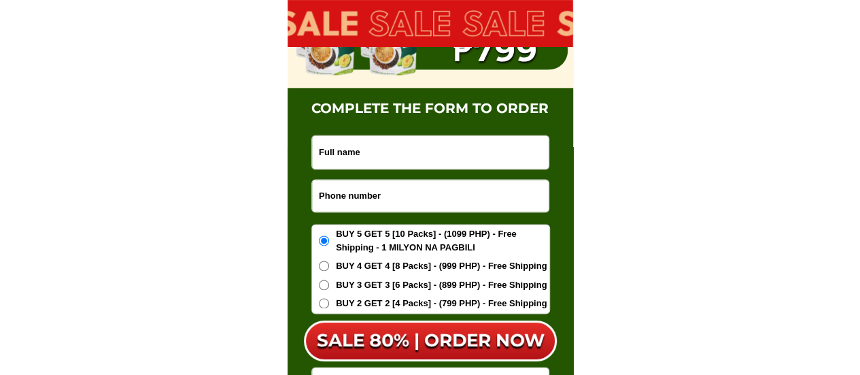
scroll to position [8647, 0]
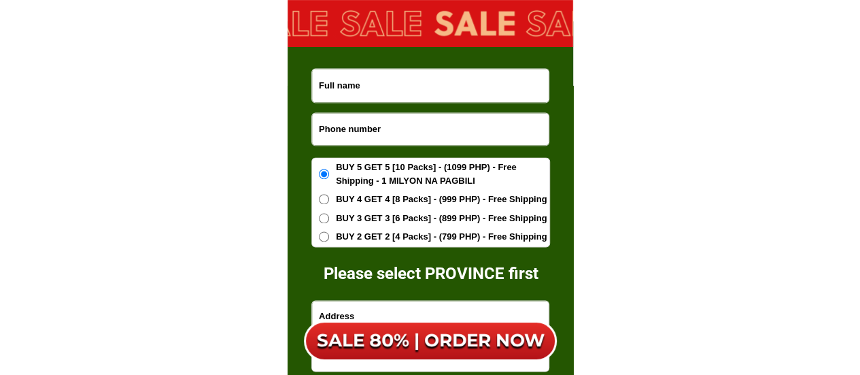
click at [370, 133] on input "Input phone_number" at bounding box center [430, 129] width 237 height 32
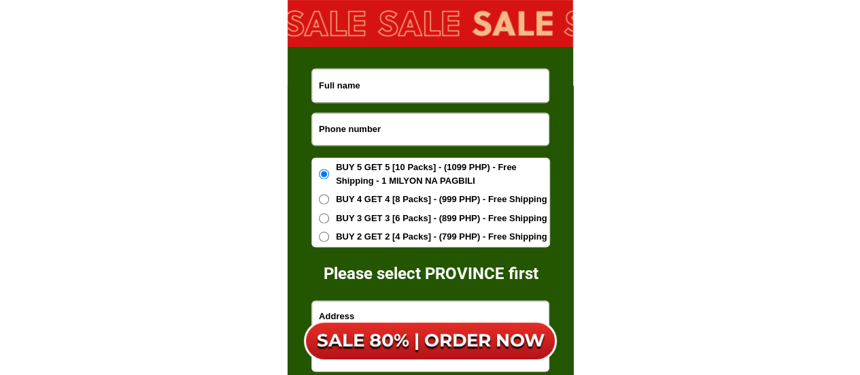
paste input "09284037295"
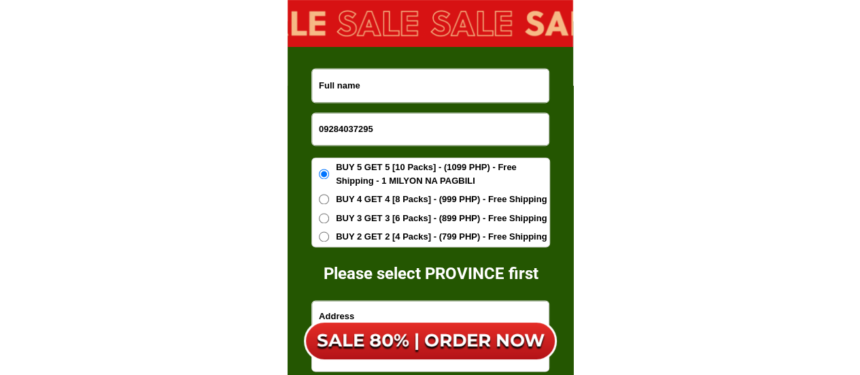
type input "09284037295"
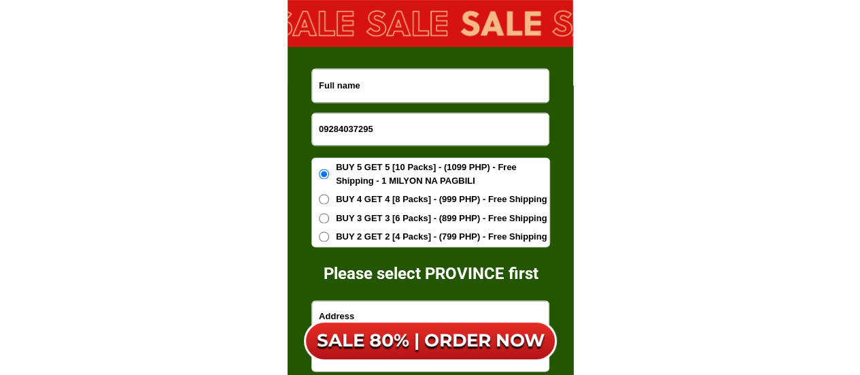
click at [360, 81] on input "Input full_name" at bounding box center [430, 85] width 237 height 33
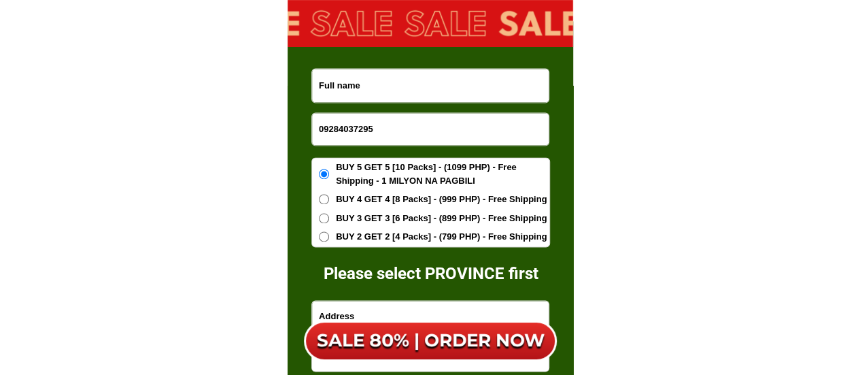
paste input "[PERSON_NAME]"
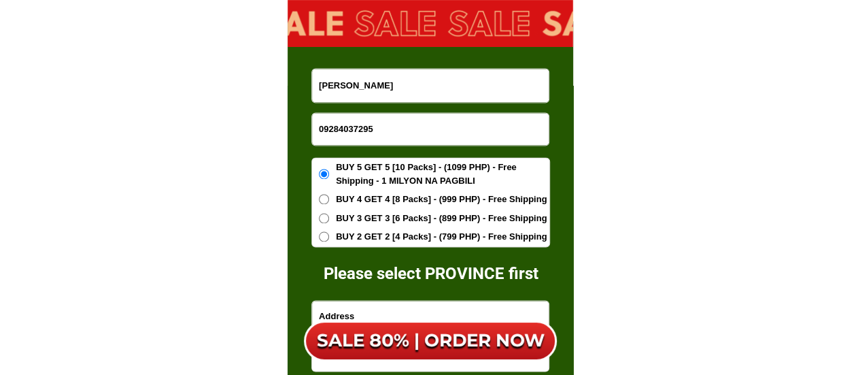
type input "[PERSON_NAME]"
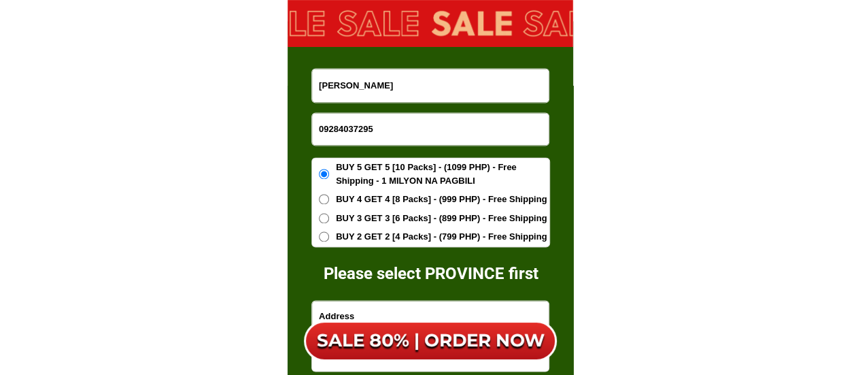
click at [389, 236] on span "BUY 2 GET 2 [4 Packs] - (799 PHP) - Free Shipping" at bounding box center [441, 237] width 211 height 14
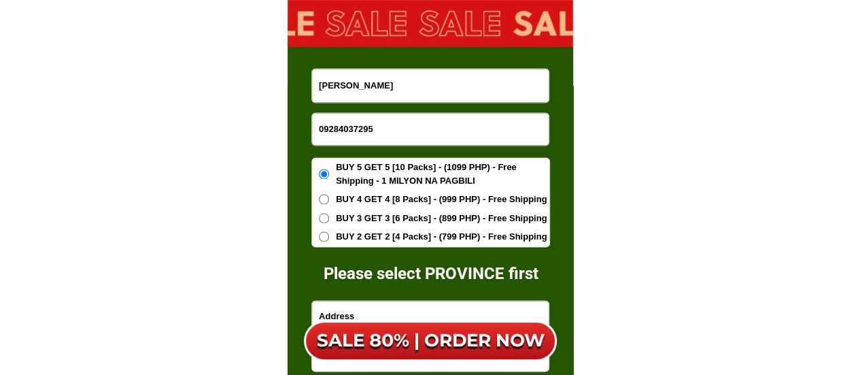
click at [329, 236] on input "BUY 2 GET 2 [4 Packs] - (799 PHP) - Free Shipping" at bounding box center [324, 236] width 10 height 10
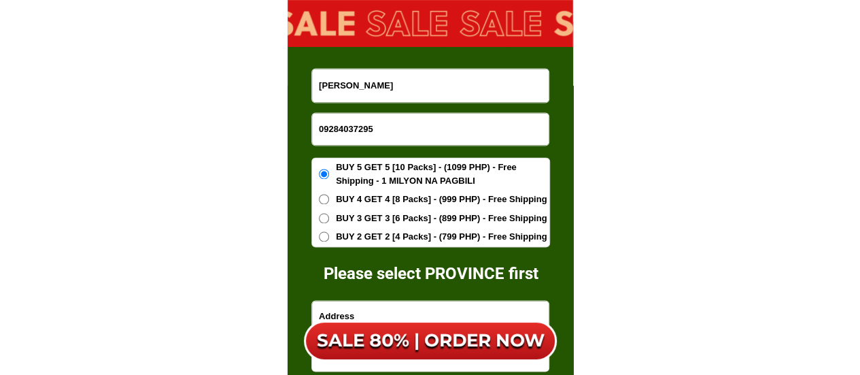
radio input "true"
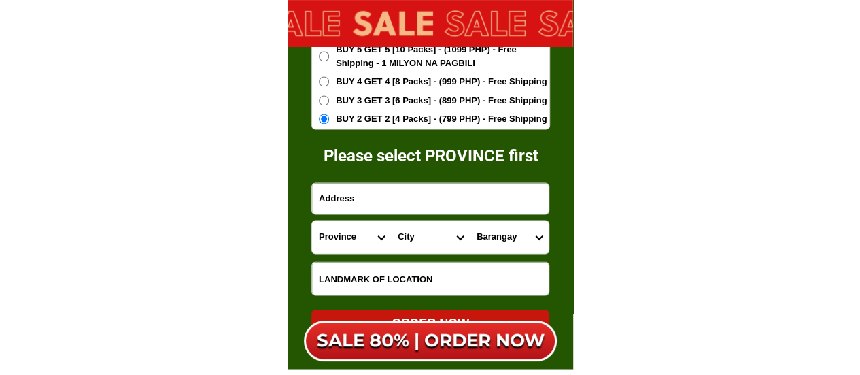
scroll to position [8783, 0]
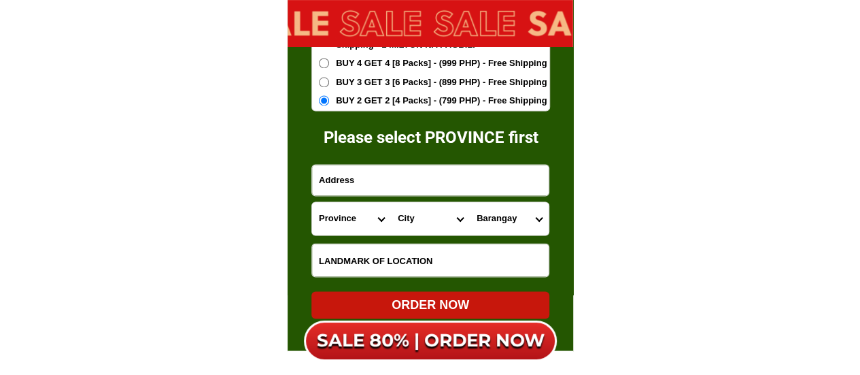
click at [335, 175] on input "Input address" at bounding box center [430, 180] width 237 height 31
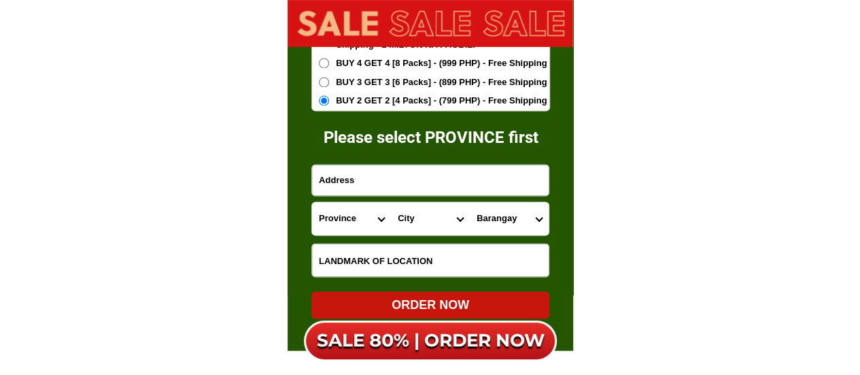
paste input "C.P Batiller St Umapad Mandaue CityArlou"
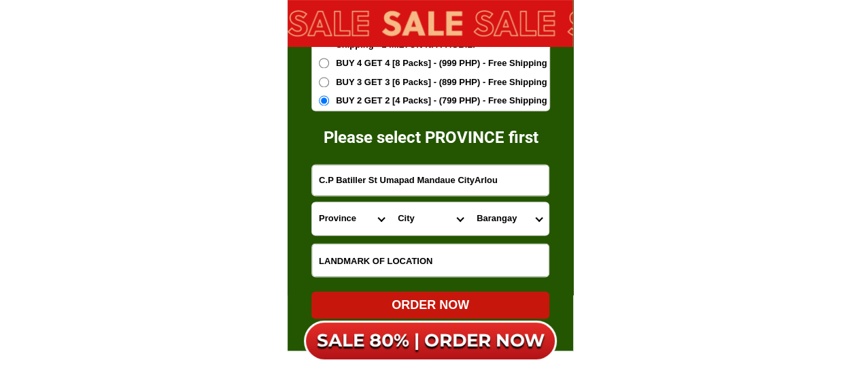
type input "C.P Batiller St Umapad Mandaue CityArlou"
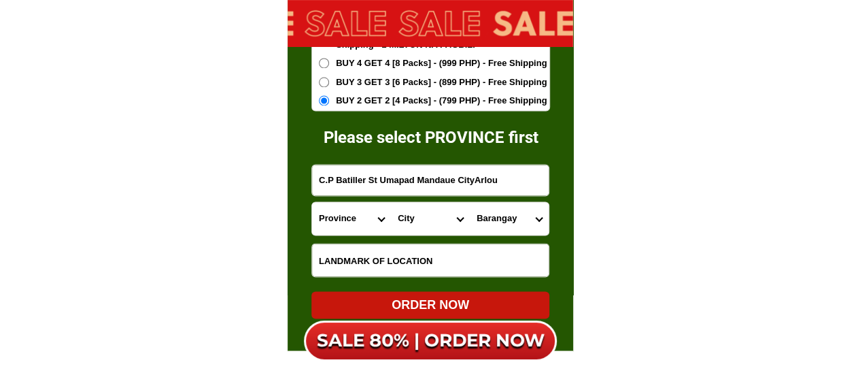
click at [333, 215] on select "Province [GEOGRAPHIC_DATA] [GEOGRAPHIC_DATA][PERSON_NAME][GEOGRAPHIC_DATA][GEOG…" at bounding box center [351, 218] width 79 height 33
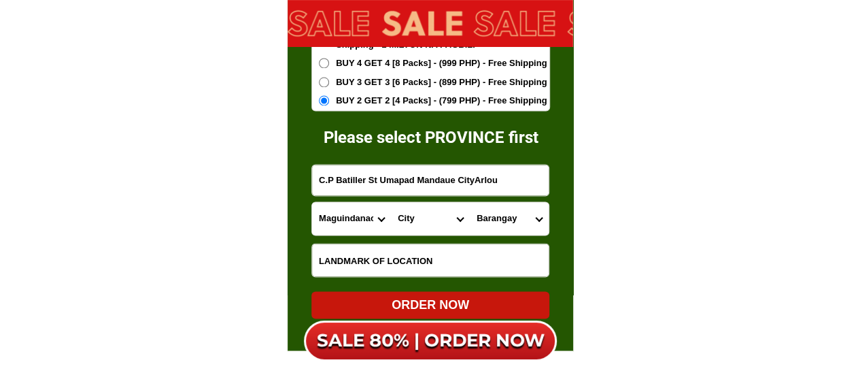
click at [334, 218] on select "Province [GEOGRAPHIC_DATA] [GEOGRAPHIC_DATA][PERSON_NAME][GEOGRAPHIC_DATA][GEOG…" at bounding box center [351, 218] width 79 height 33
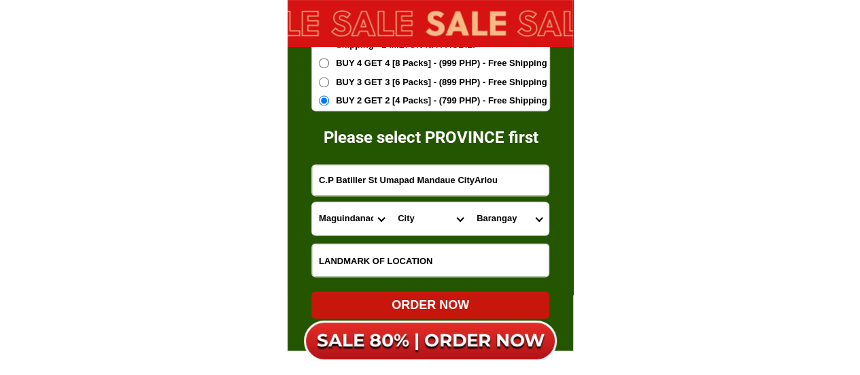
select select "63_8"
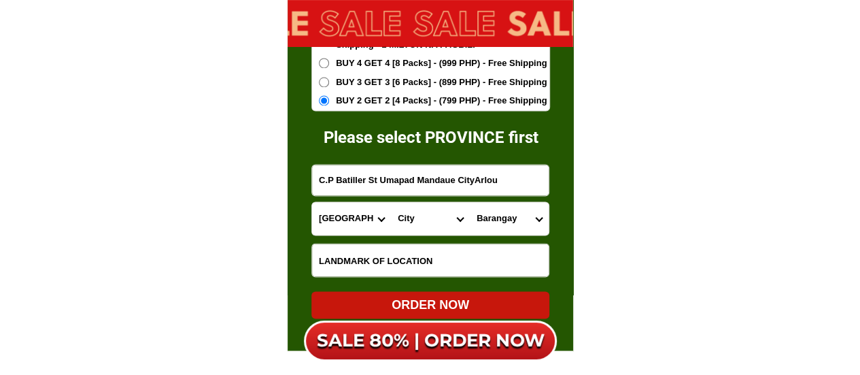
click at [312, 202] on select "Province [GEOGRAPHIC_DATA] [GEOGRAPHIC_DATA][PERSON_NAME][GEOGRAPHIC_DATA][GEOG…" at bounding box center [351, 218] width 79 height 33
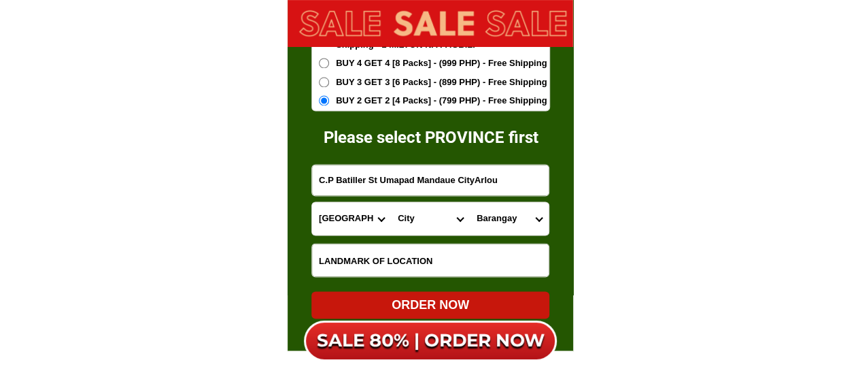
click at [408, 218] on select "City Alcoy [GEOGRAPHIC_DATA][PERSON_NAME][GEOGRAPHIC_DATA][GEOGRAPHIC_DATA] [GE…" at bounding box center [430, 218] width 79 height 33
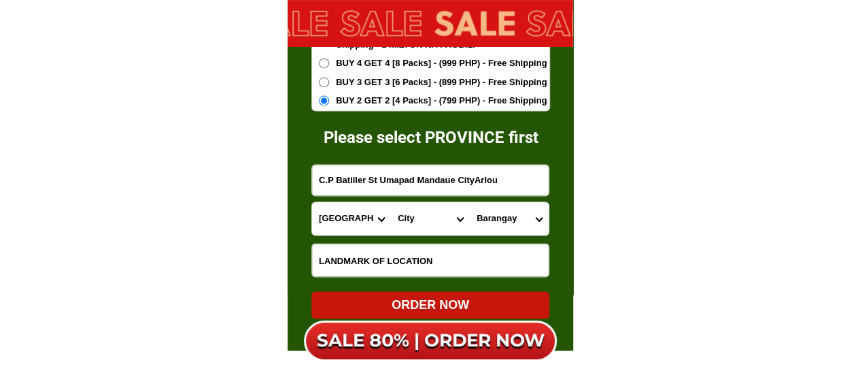
select select "63_83413"
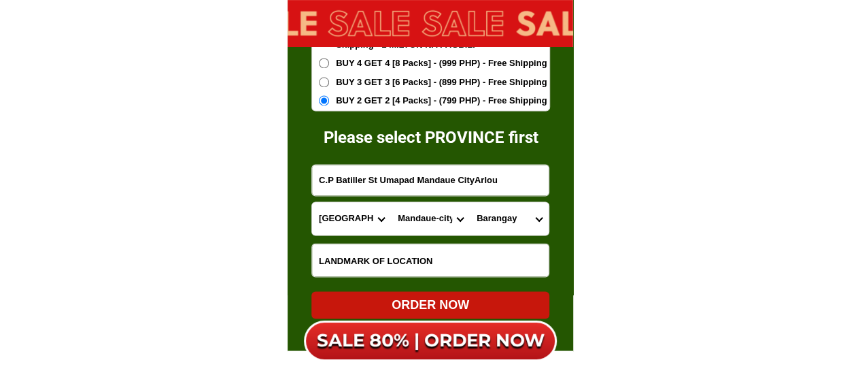
click at [391, 202] on select "City Alcoy [GEOGRAPHIC_DATA][PERSON_NAME][GEOGRAPHIC_DATA][GEOGRAPHIC_DATA] [GE…" at bounding box center [430, 218] width 79 height 33
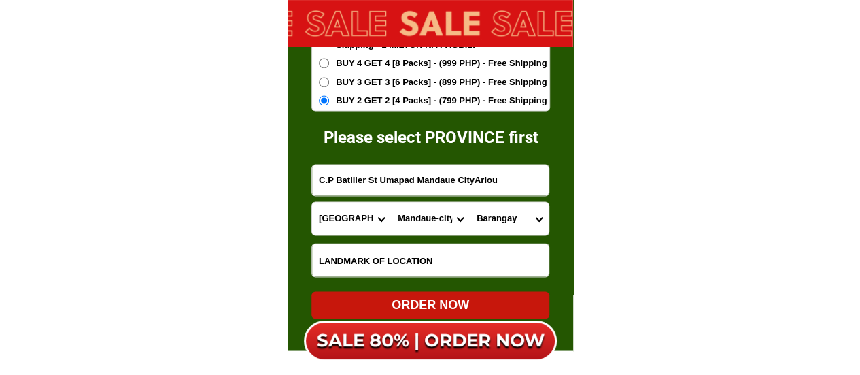
click at [506, 220] on select "Barangay Alang-alang Bakilid Banilad Basak Cabancalan Cambaro Canduman [PERSON_…" at bounding box center [509, 218] width 79 height 33
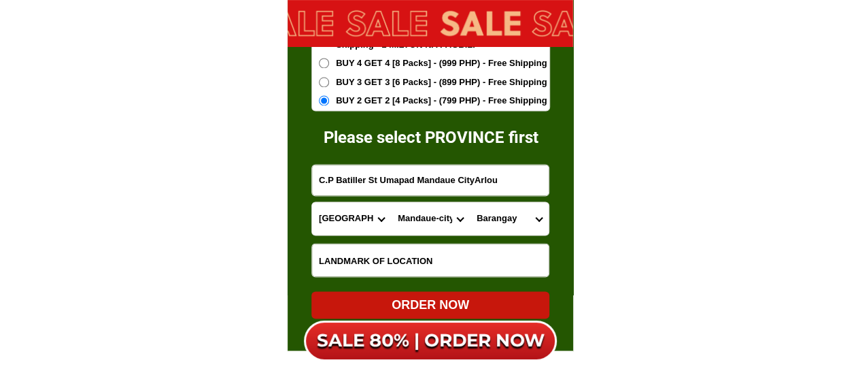
select select "63_834136790"
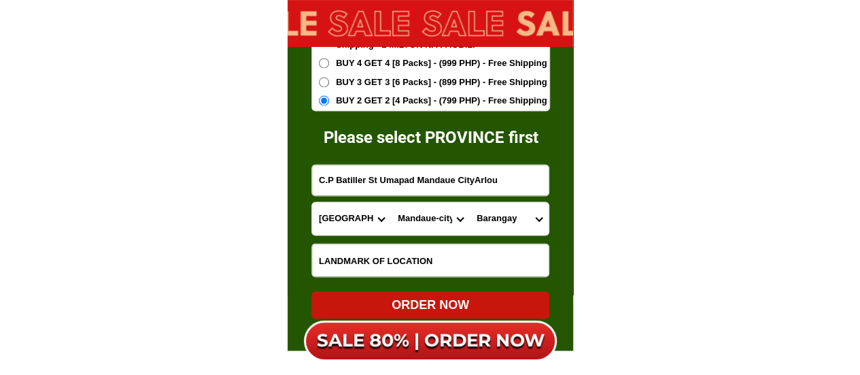
click at [470, 202] on select "Barangay Alang-alang Bakilid Banilad Basak Cabancalan Cambaro Canduman [PERSON_…" at bounding box center [509, 218] width 79 height 33
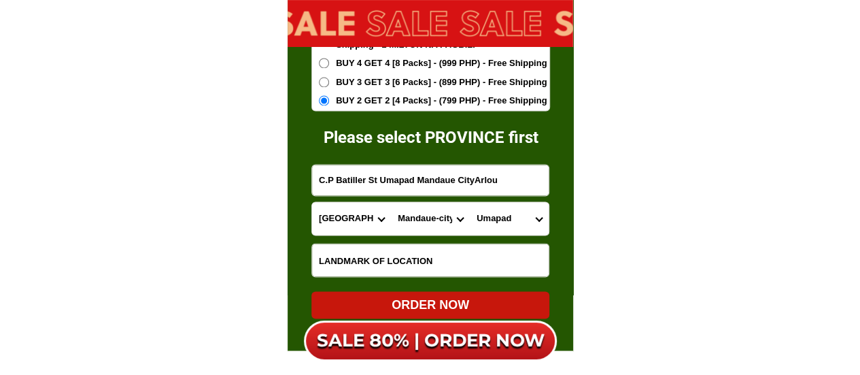
scroll to position [8851, 0]
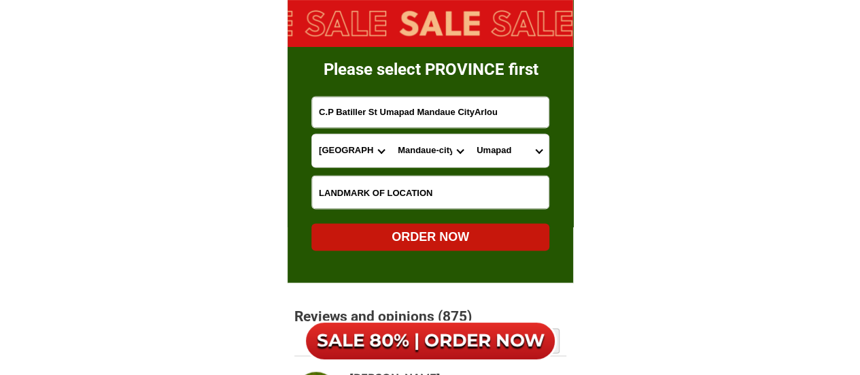
click at [461, 226] on div "ORDER NOW" at bounding box center [431, 236] width 238 height 27
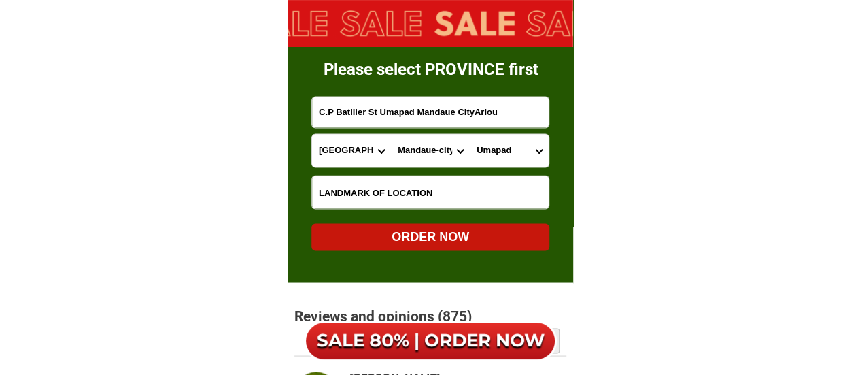
radio input "true"
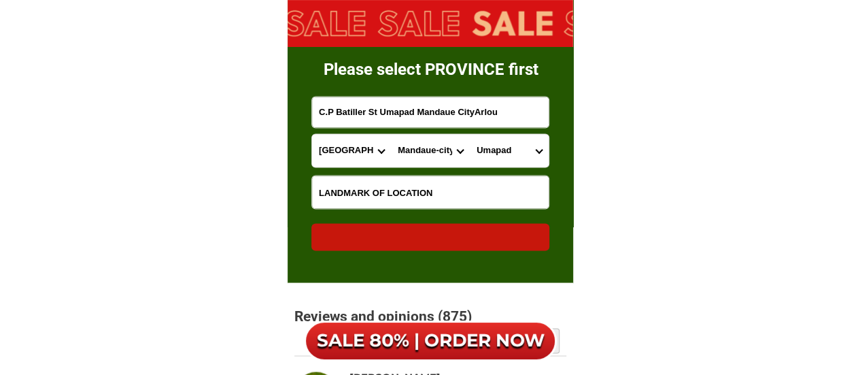
radio input "true"
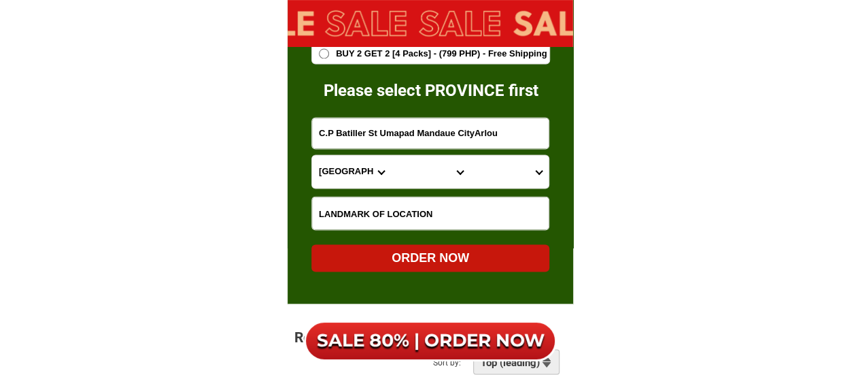
scroll to position [8647, 0]
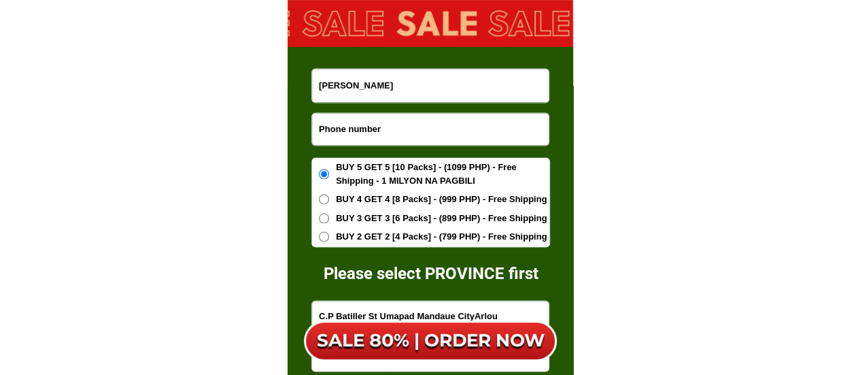
click at [386, 124] on input "Input phone_number" at bounding box center [430, 129] width 237 height 32
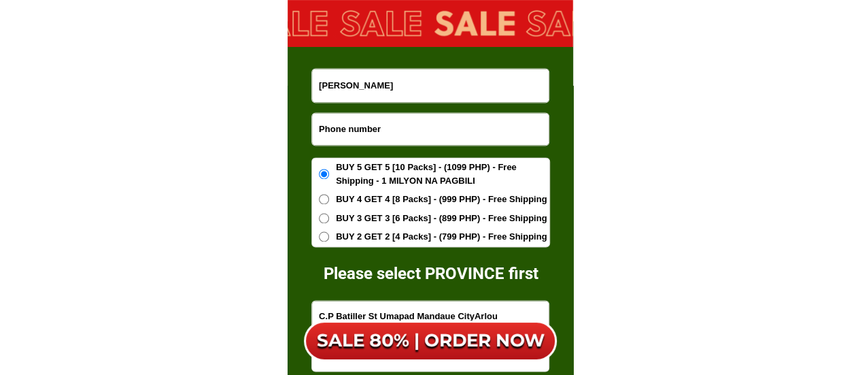
paste input "09359761855"
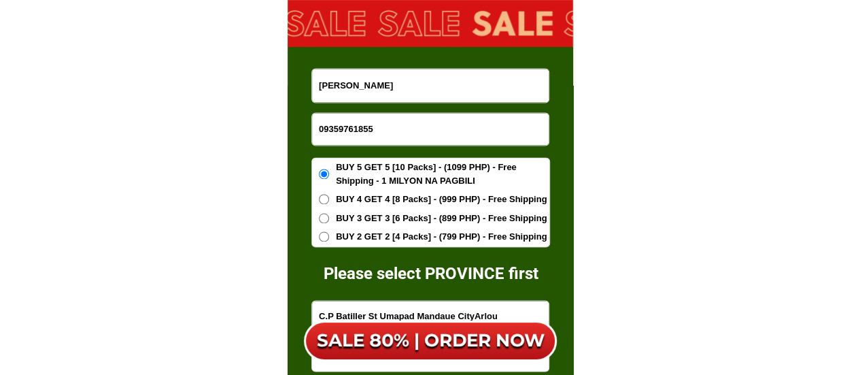
type input "09359761855"
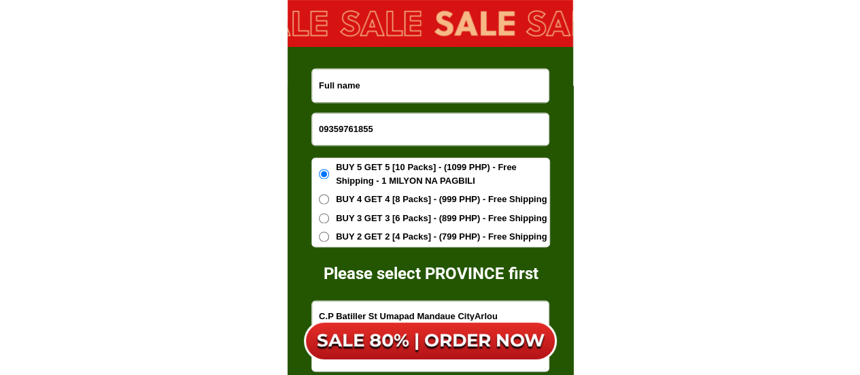
click at [361, 91] on input "Input full_name" at bounding box center [430, 85] width 237 height 33
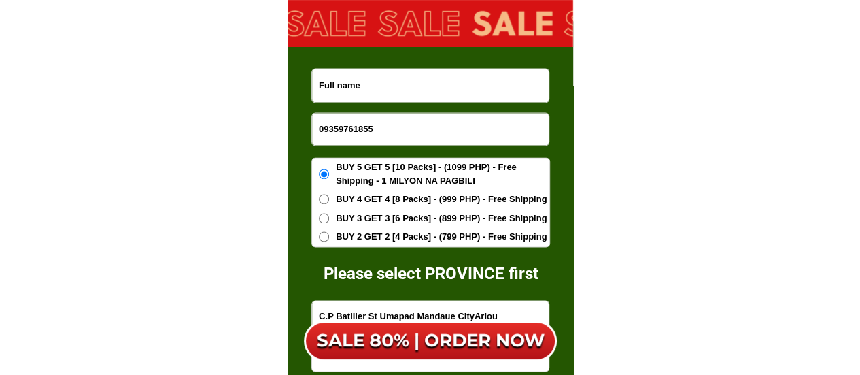
paste input "[PERSON_NAME]"
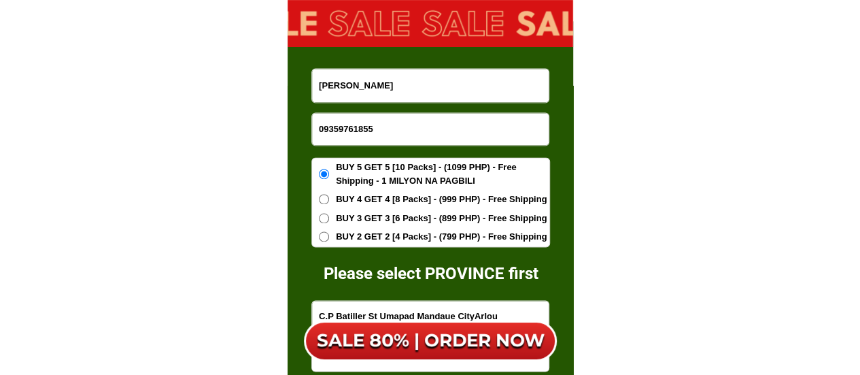
type input "[PERSON_NAME]"
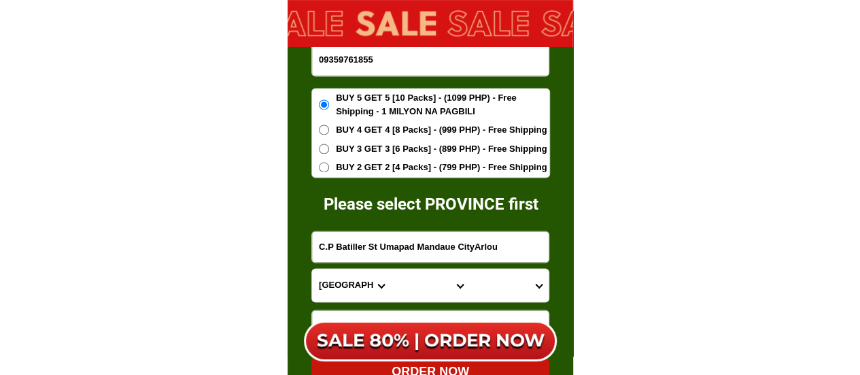
scroll to position [8851, 0]
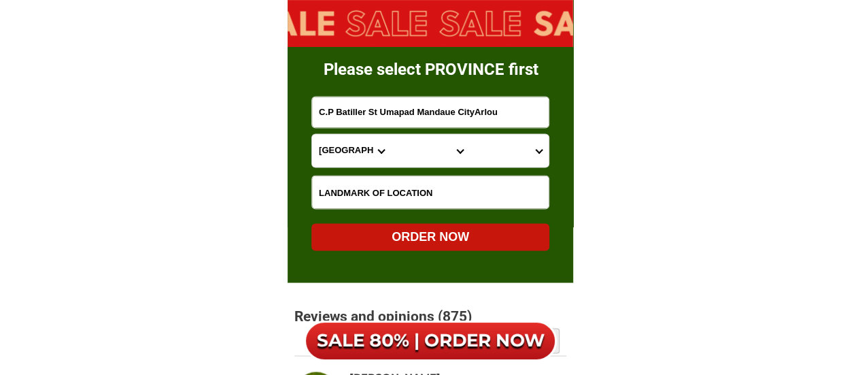
click at [372, 205] on input "Input LANDMARKOFLOCATION" at bounding box center [430, 191] width 237 height 33
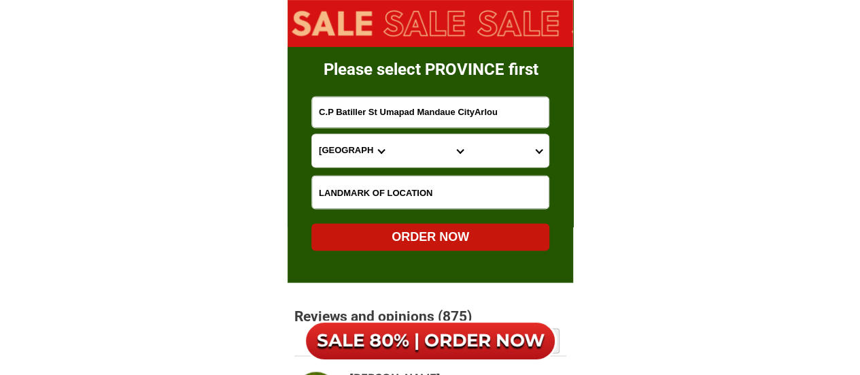
paste input "At [GEOGRAPHIC_DATA]"
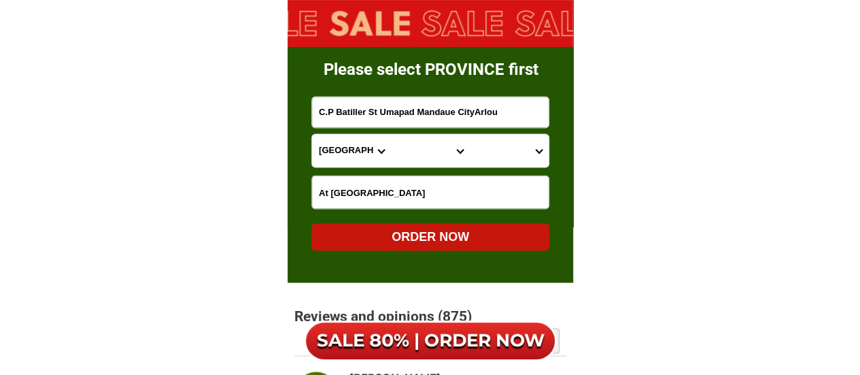
type input "At [GEOGRAPHIC_DATA]"
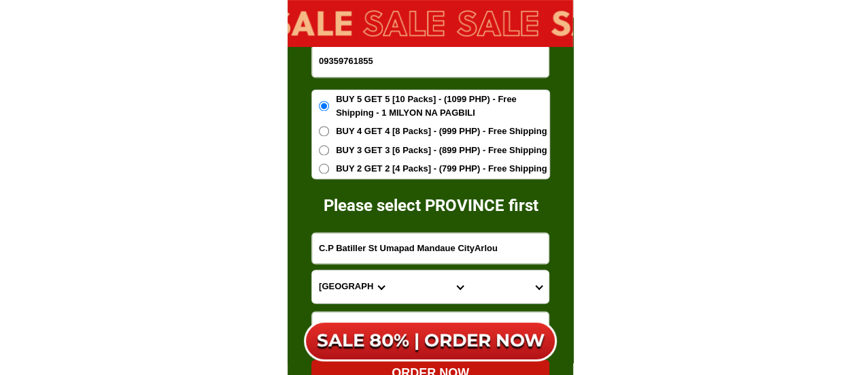
click at [362, 150] on span "BUY 3 GET 3 [6 Packs] - (899 PHP) - Free Shipping" at bounding box center [441, 151] width 211 height 14
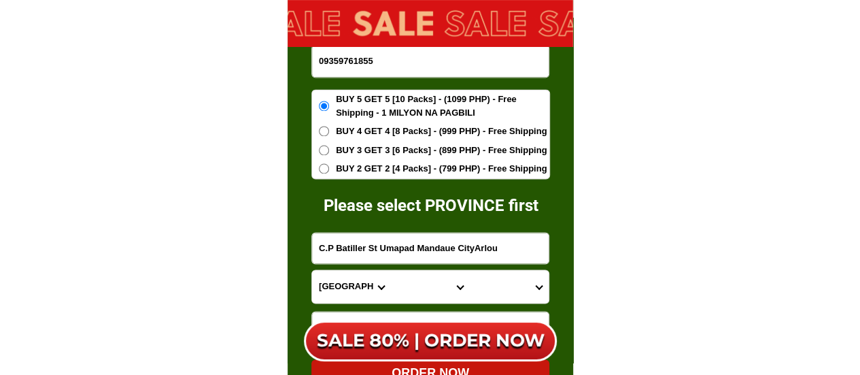
click at [329, 150] on input "BUY 3 GET 3 [6 Packs] - (899 PHP) - Free Shipping" at bounding box center [324, 150] width 10 height 10
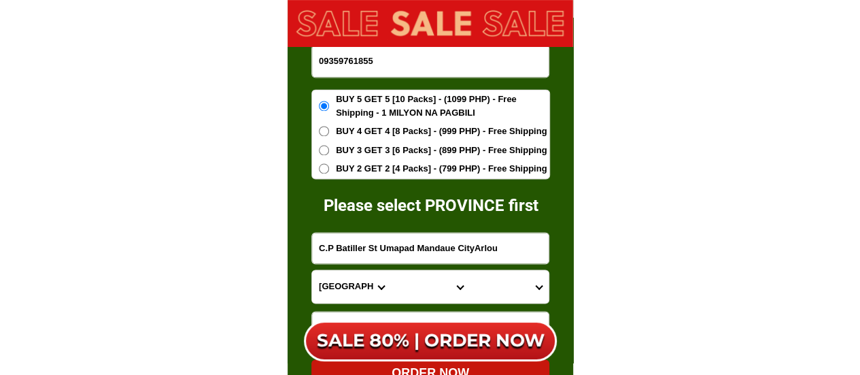
radio input "true"
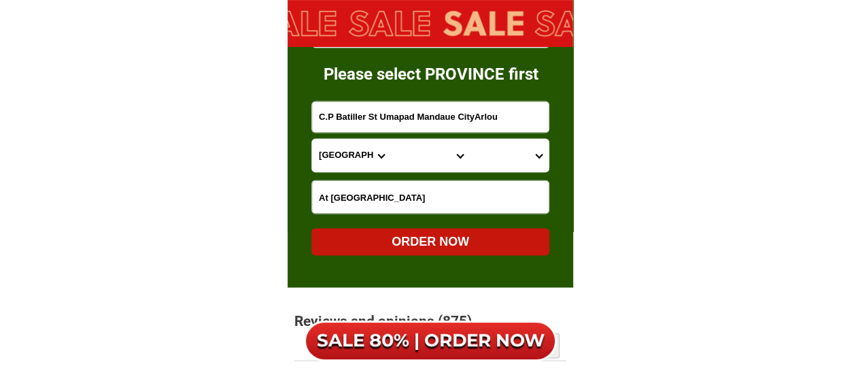
scroll to position [8851, 0]
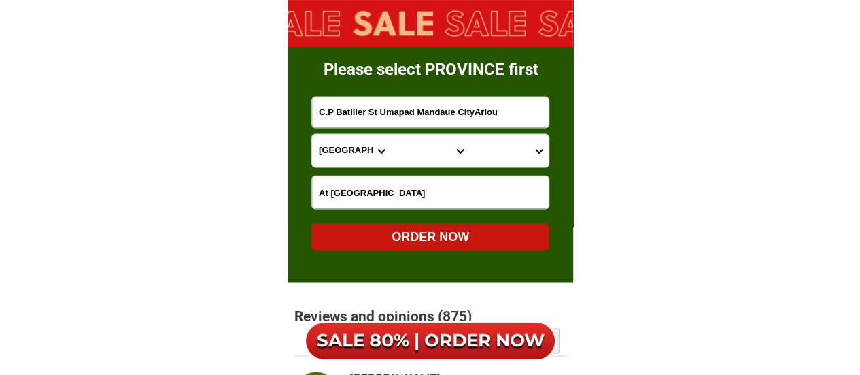
click at [351, 156] on select "Province [GEOGRAPHIC_DATA] [GEOGRAPHIC_DATA][PERSON_NAME][GEOGRAPHIC_DATA][GEOG…" at bounding box center [351, 150] width 79 height 33
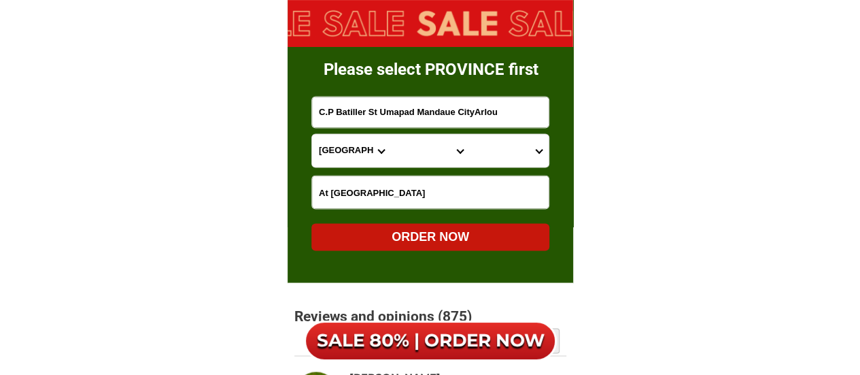
select select "63_791"
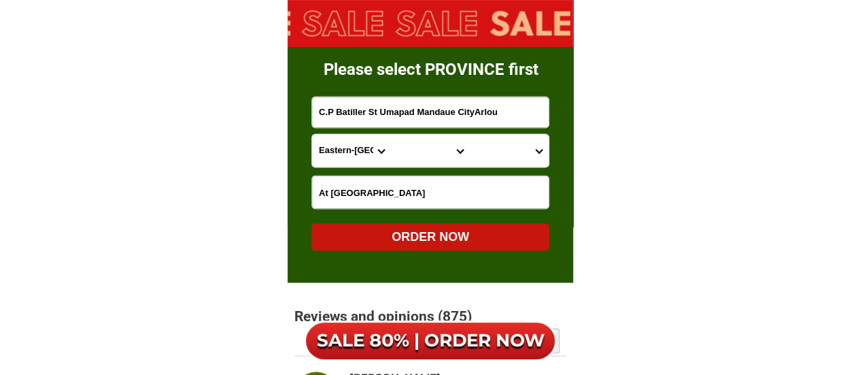
click at [312, 134] on select "Province [GEOGRAPHIC_DATA] [GEOGRAPHIC_DATA][PERSON_NAME][GEOGRAPHIC_DATA][GEOG…" at bounding box center [351, 150] width 79 height 33
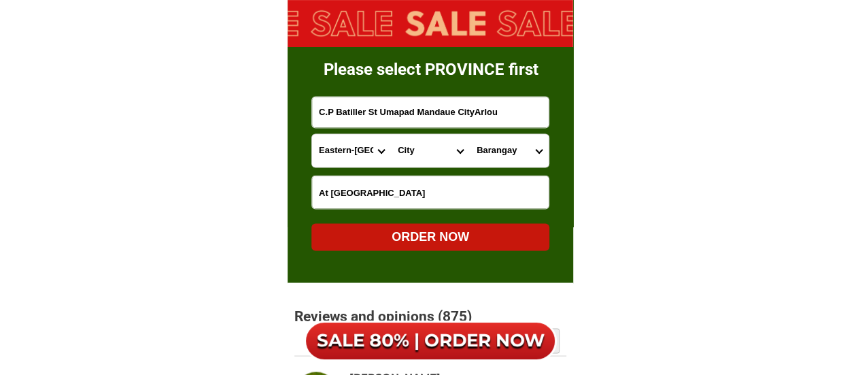
click at [405, 153] on select "City [PERSON_NAME] [PERSON_NAME]-city Can-[GEOGRAPHIC_DATA] Eastern-[GEOGRAPHIC…" at bounding box center [430, 150] width 79 height 33
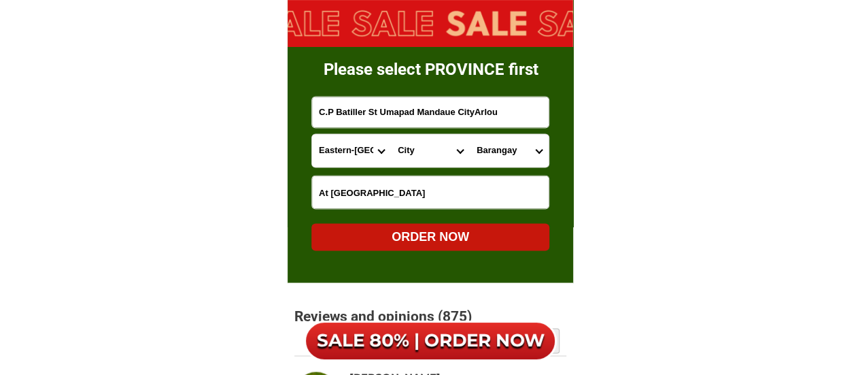
select select "63_7912209"
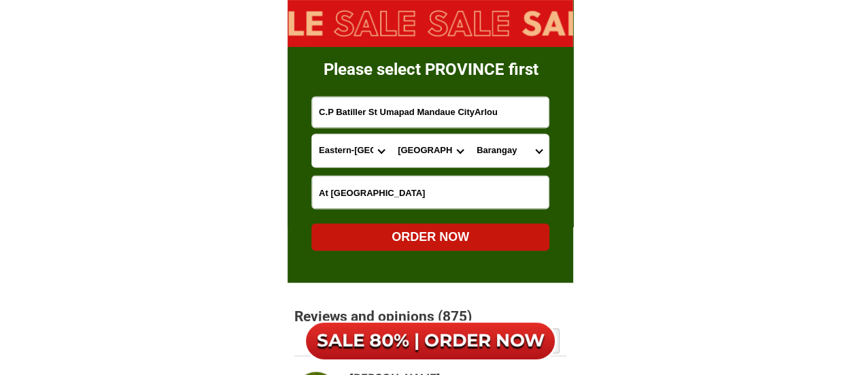
click at [391, 134] on select "City [PERSON_NAME] [PERSON_NAME]-city Can-[GEOGRAPHIC_DATA] Eastern-[GEOGRAPHIC…" at bounding box center [430, 150] width 79 height 33
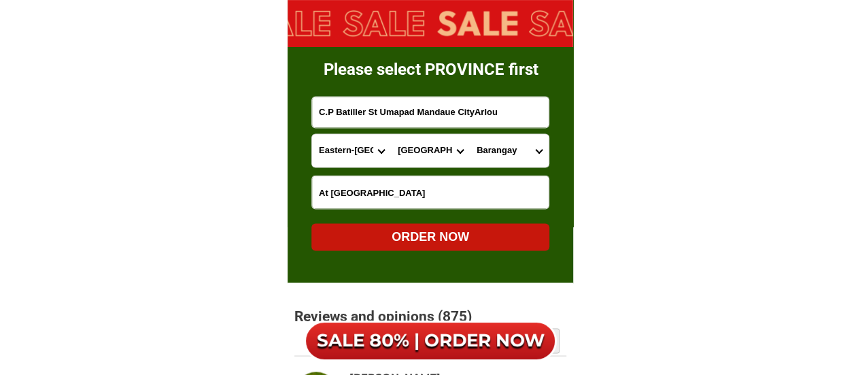
click at [484, 151] on select "Barangay Alang-alang [PERSON_NAME] [PERSON_NAME] [PERSON_NAME] Bayobay [GEOGRAP…" at bounding box center [509, 150] width 79 height 33
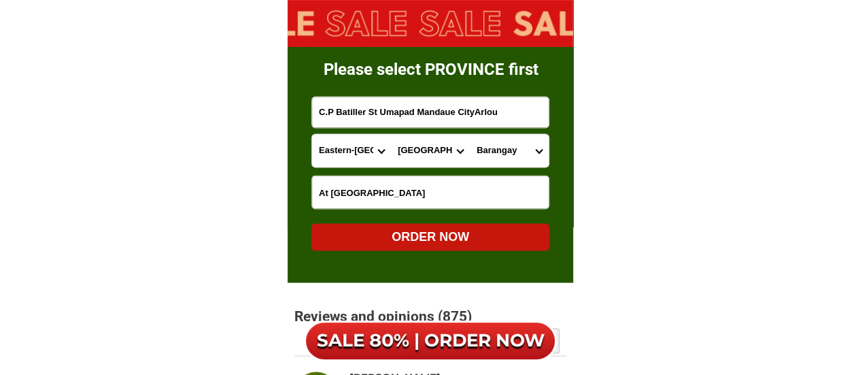
click at [470, 134] on select "Barangay Alang-alang [PERSON_NAME] [PERSON_NAME] [PERSON_NAME] Bayobay [GEOGRAP…" at bounding box center [509, 150] width 79 height 33
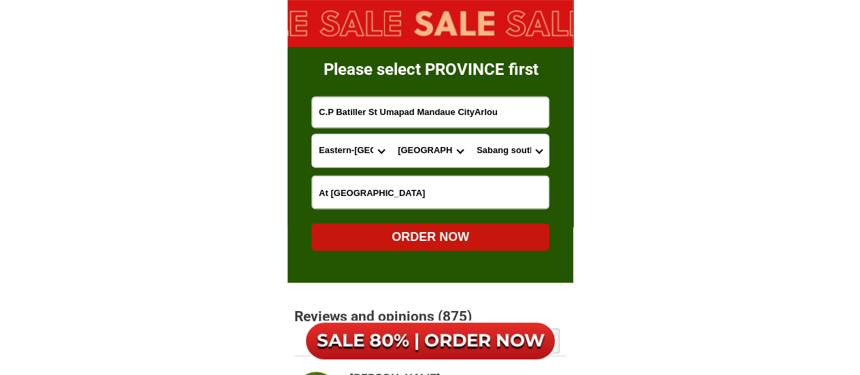
click at [522, 144] on select "Barangay Alang-alang [PERSON_NAME] [PERSON_NAME] [PERSON_NAME] Bayobay [GEOGRAP…" at bounding box center [509, 150] width 79 height 33
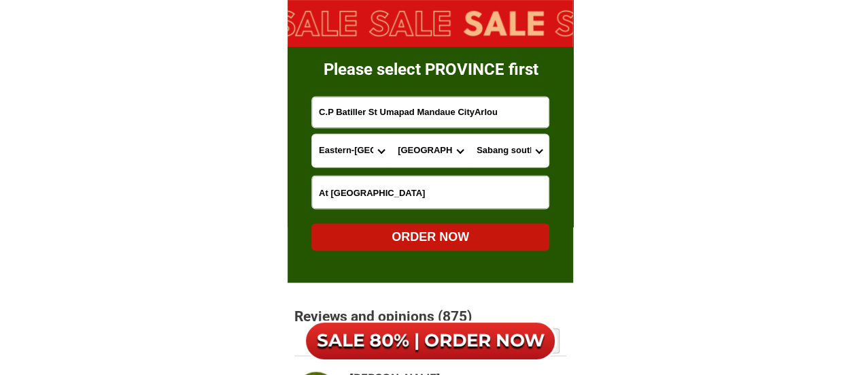
select select "63_7912209770"
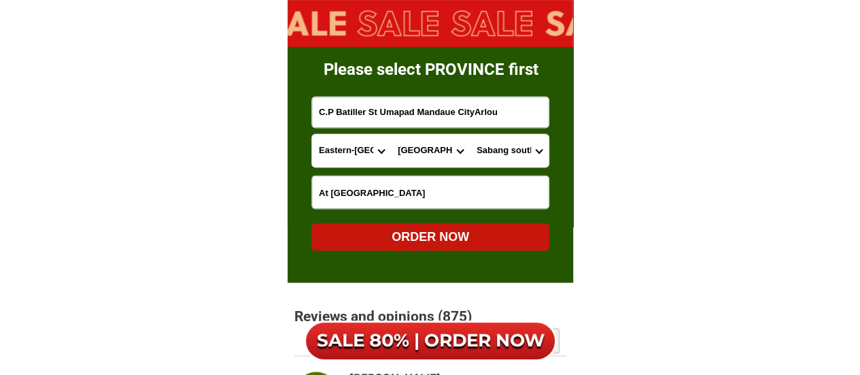
click at [470, 134] on select "Barangay Alang-alang [PERSON_NAME] [PERSON_NAME] [PERSON_NAME] Bayobay [GEOGRAP…" at bounding box center [509, 150] width 79 height 33
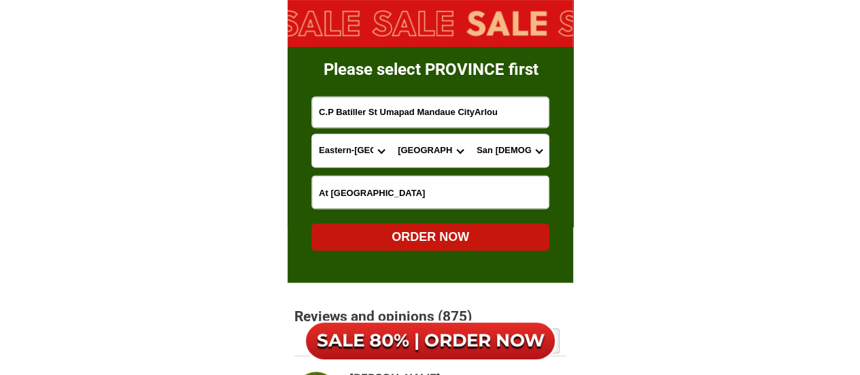
click at [338, 116] on input "C.P Batiller St Umapad Mandaue CityArlou" at bounding box center [430, 112] width 237 height 31
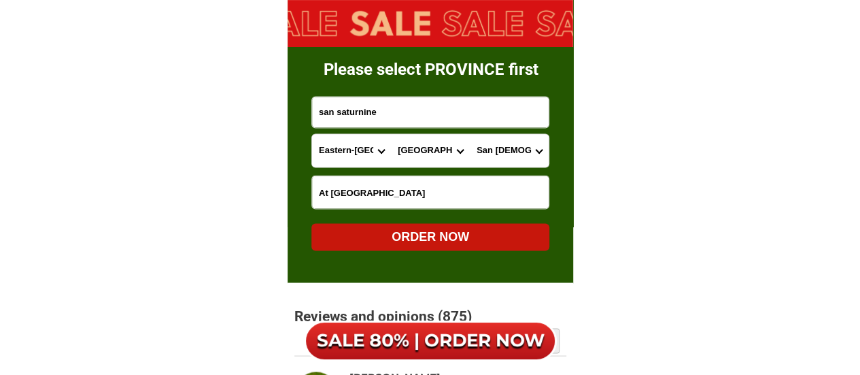
click at [513, 146] on select "Barangay Alang-alang [PERSON_NAME] [PERSON_NAME] [PERSON_NAME] Bayobay [GEOGRAP…" at bounding box center [509, 150] width 79 height 33
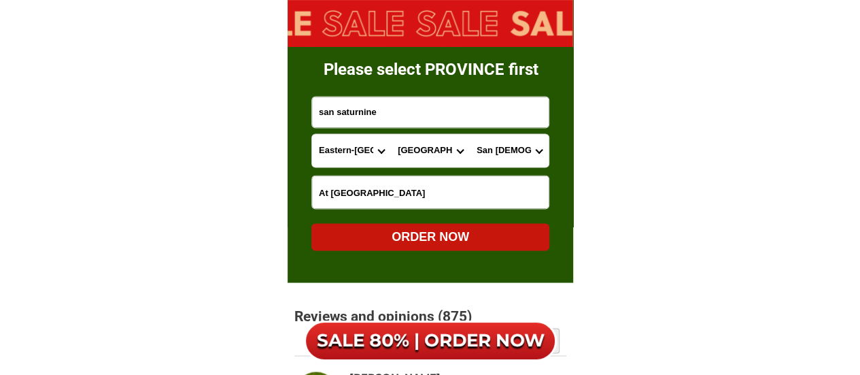
click at [405, 115] on input "san saturnine" at bounding box center [430, 112] width 237 height 31
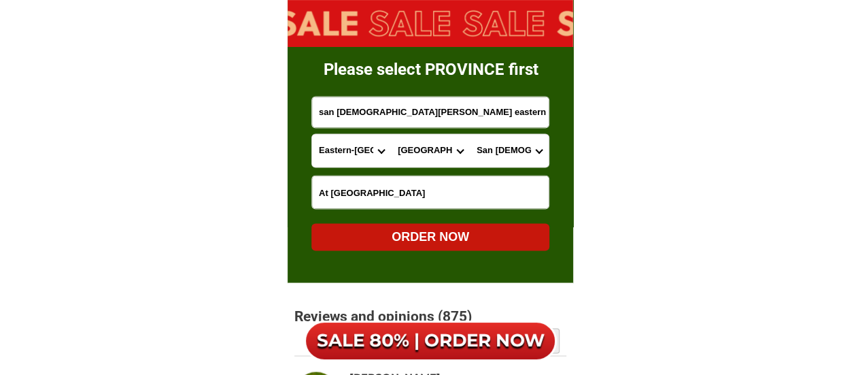
type input "san [DEMOGRAPHIC_DATA][PERSON_NAME] eastern sammar"
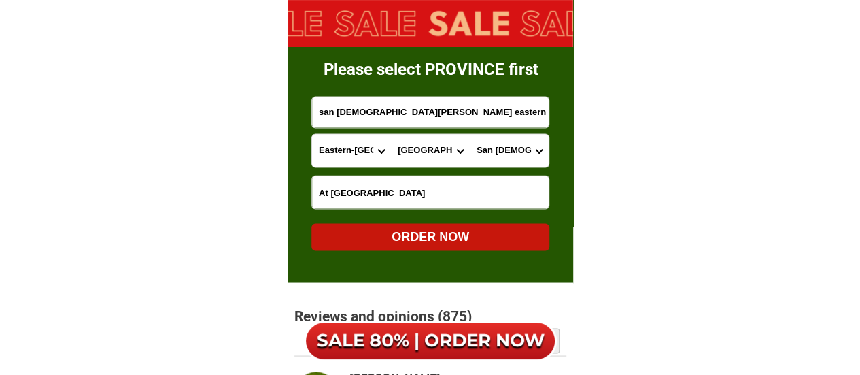
click at [446, 233] on div "ORDER NOW" at bounding box center [431, 236] width 238 height 18
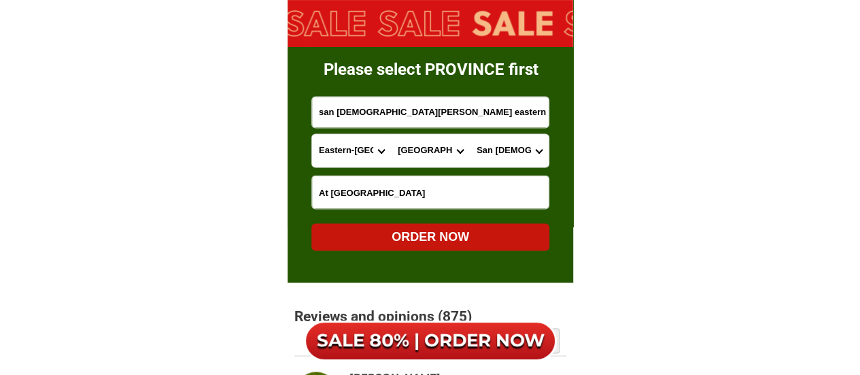
radio input "true"
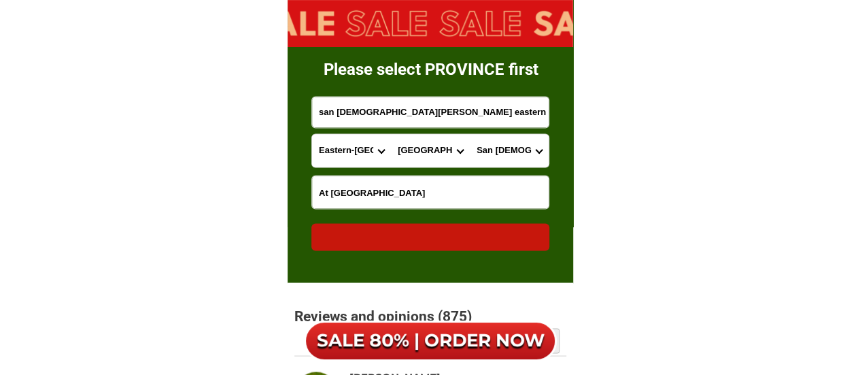
radio input "true"
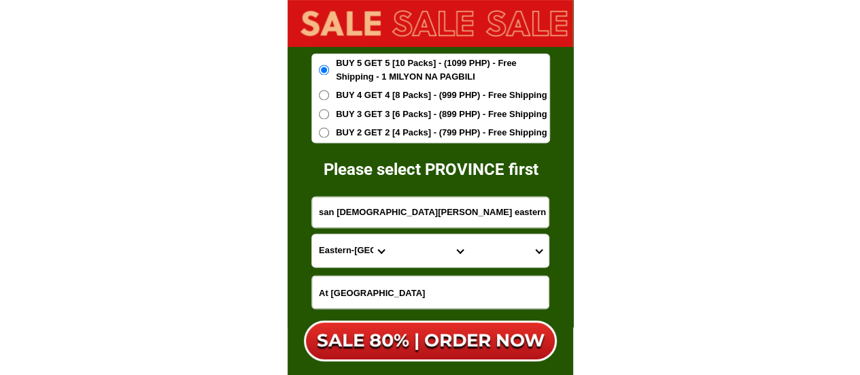
scroll to position [8647, 0]
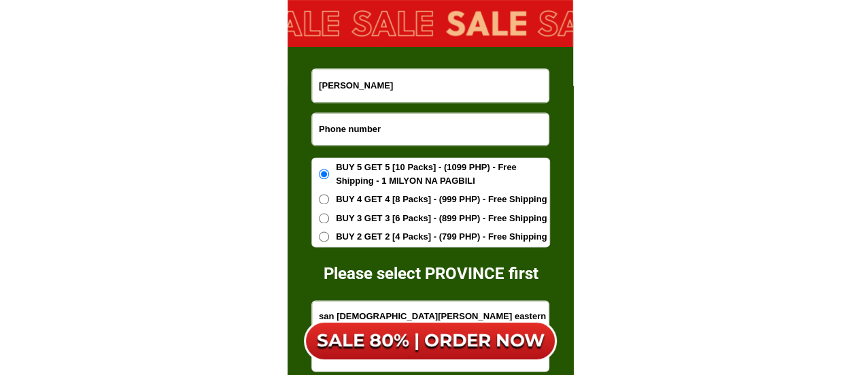
click at [361, 125] on input "Input phone_number" at bounding box center [430, 129] width 237 height 32
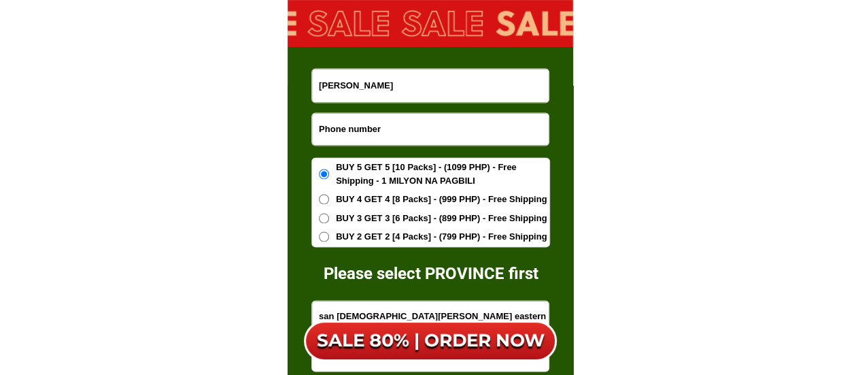
paste input "1639631587540"
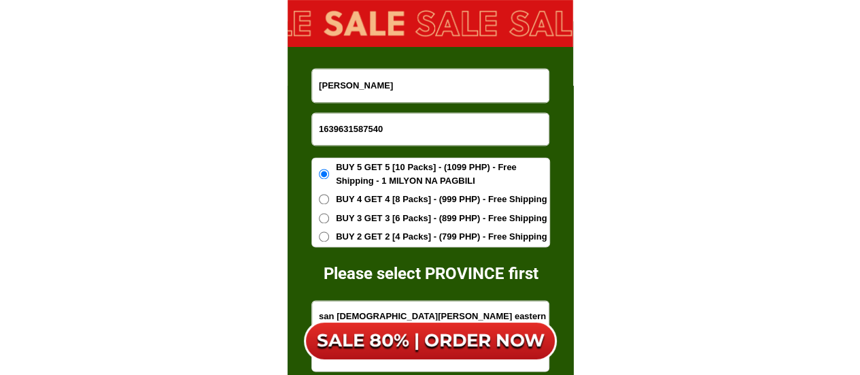
click at [310, 129] on div "complete the form to order Please select PROVINCE first [PERSON_NAME] 163963158…" at bounding box center [431, 254] width 286 height 466
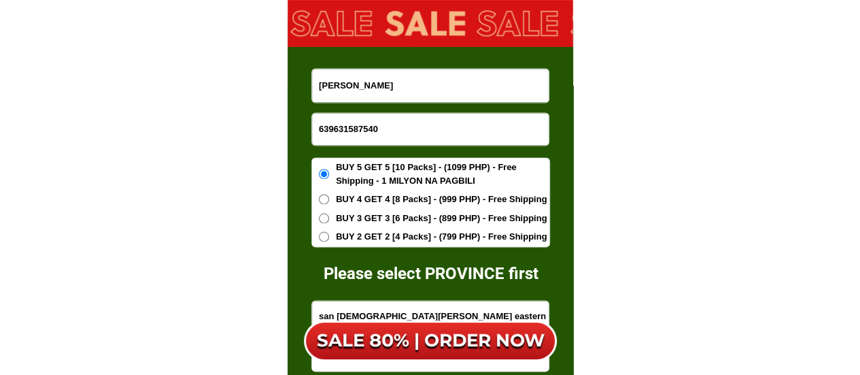
type input "639631587540"
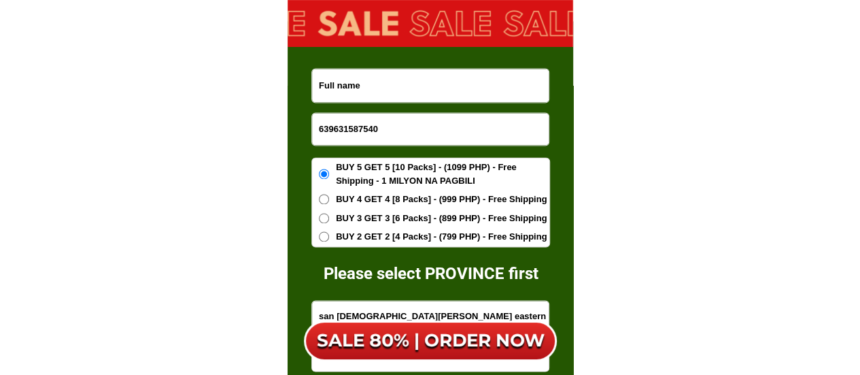
click at [409, 91] on input "Input full_name" at bounding box center [430, 85] width 237 height 33
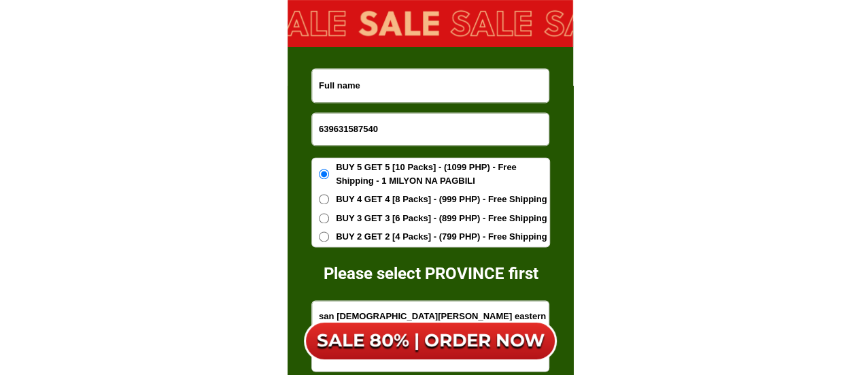
paste input "[PERSON_NAME]"
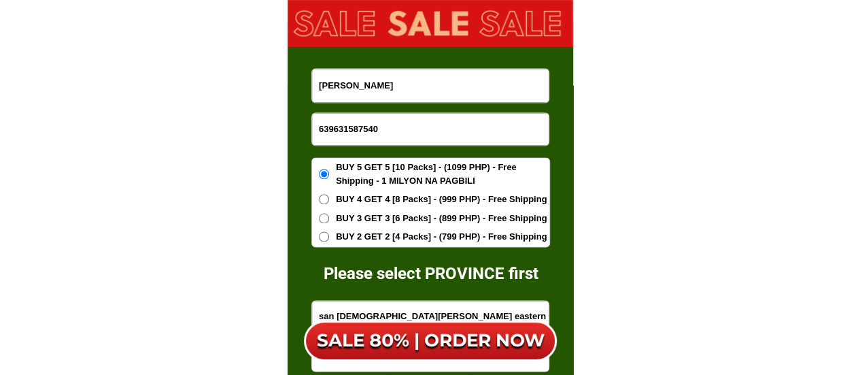
type input "[PERSON_NAME]"
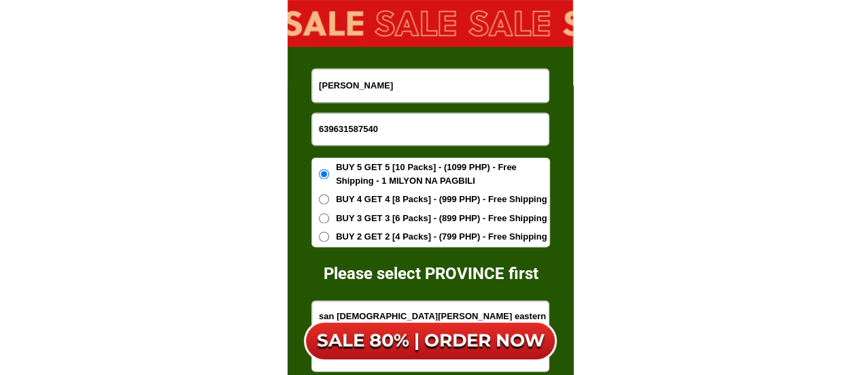
click at [388, 235] on span "BUY 2 GET 2 [4 Packs] - (799 PHP) - Free Shipping" at bounding box center [441, 237] width 211 height 14
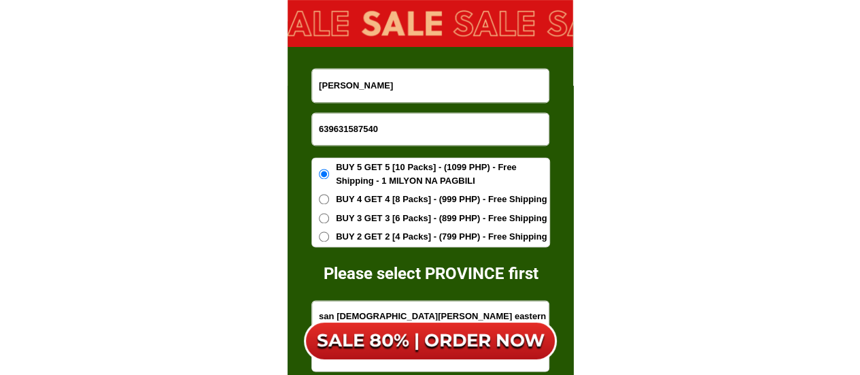
click at [329, 235] on input "BUY 2 GET 2 [4 Packs] - (799 PHP) - Free Shipping" at bounding box center [324, 236] width 10 height 10
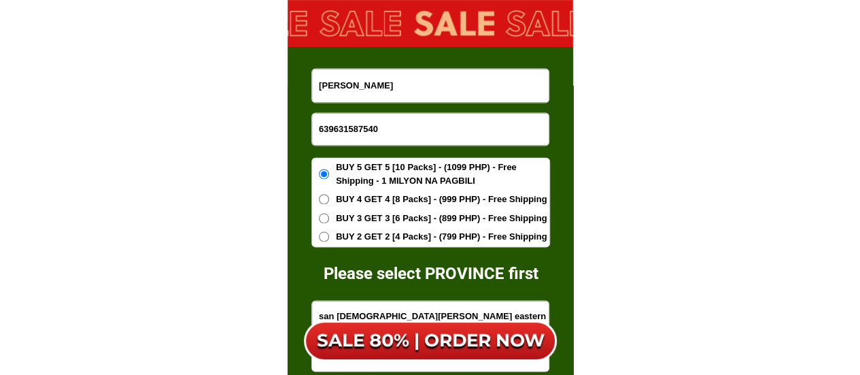
radio input "true"
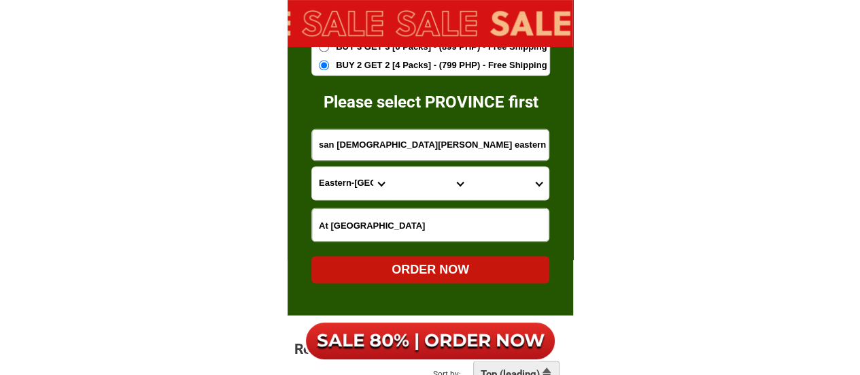
scroll to position [8851, 0]
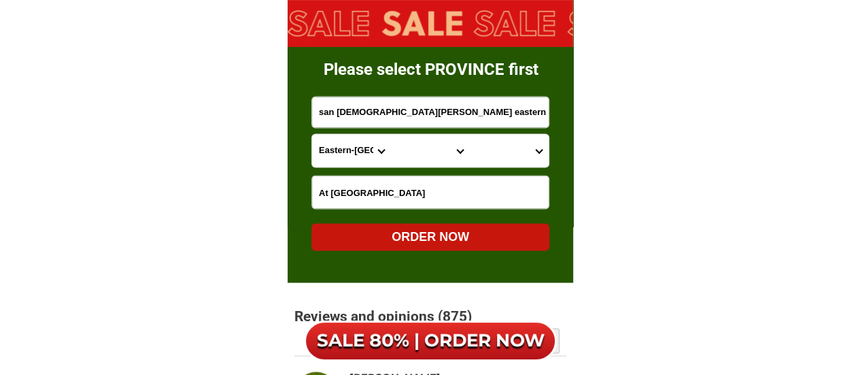
click at [351, 148] on select "Province [GEOGRAPHIC_DATA] [GEOGRAPHIC_DATA][PERSON_NAME][GEOGRAPHIC_DATA][GEOG…" at bounding box center [351, 150] width 79 height 33
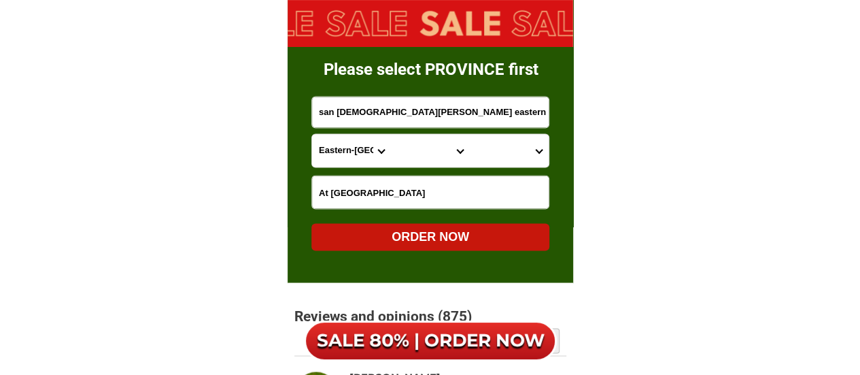
select select "63_807"
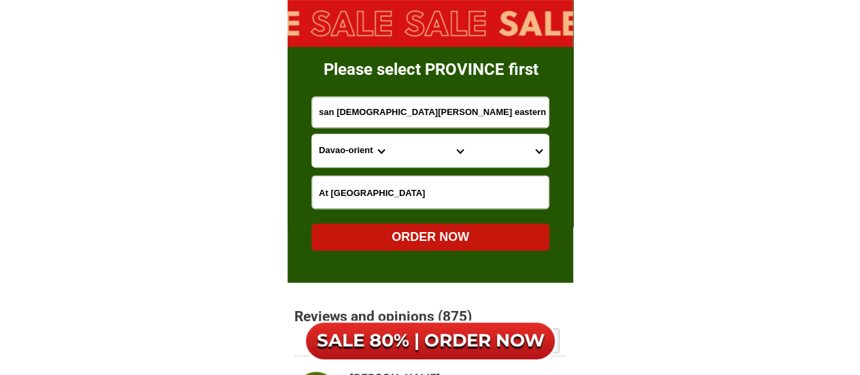
click at [312, 134] on select "Province [GEOGRAPHIC_DATA] [GEOGRAPHIC_DATA][PERSON_NAME][GEOGRAPHIC_DATA][GEOG…" at bounding box center [351, 150] width 79 height 33
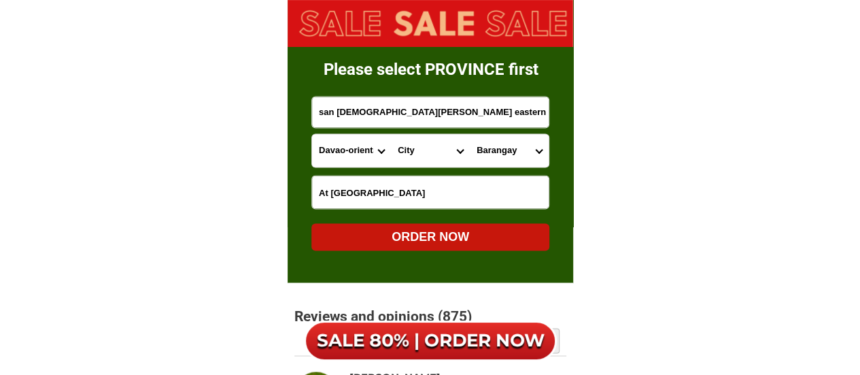
click at [405, 146] on select "City Baganga Banaybanay [GEOGRAPHIC_DATA] [GEOGRAPHIC_DATA] [GEOGRAPHIC_DATA] […" at bounding box center [430, 150] width 79 height 33
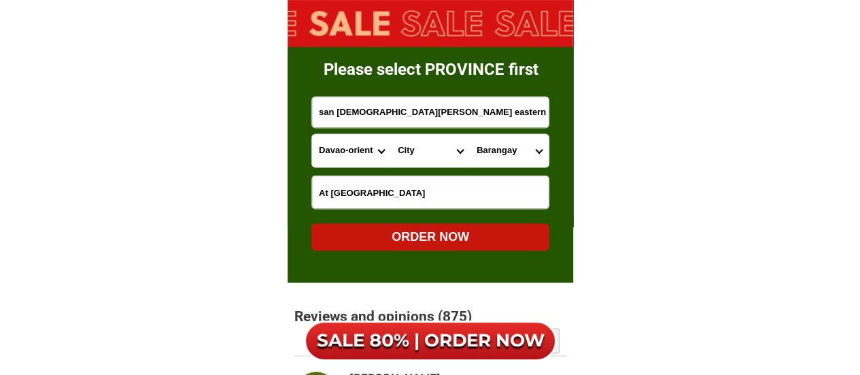
click at [405, 146] on select "City Baganga Banaybanay [GEOGRAPHIC_DATA] [GEOGRAPHIC_DATA] [GEOGRAPHIC_DATA] […" at bounding box center [430, 150] width 79 height 33
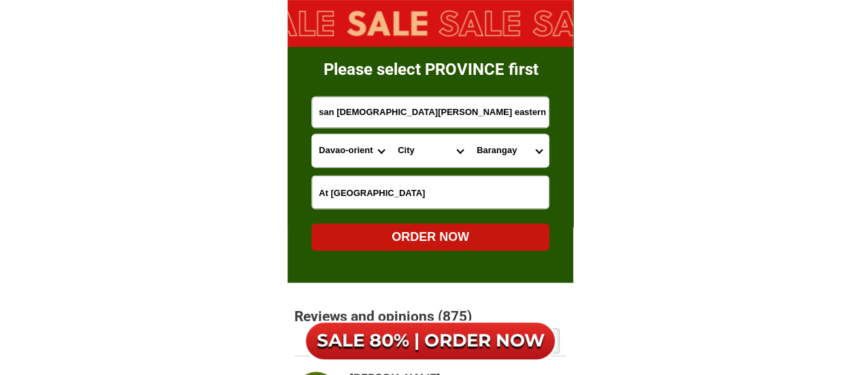
select select "63_8078223"
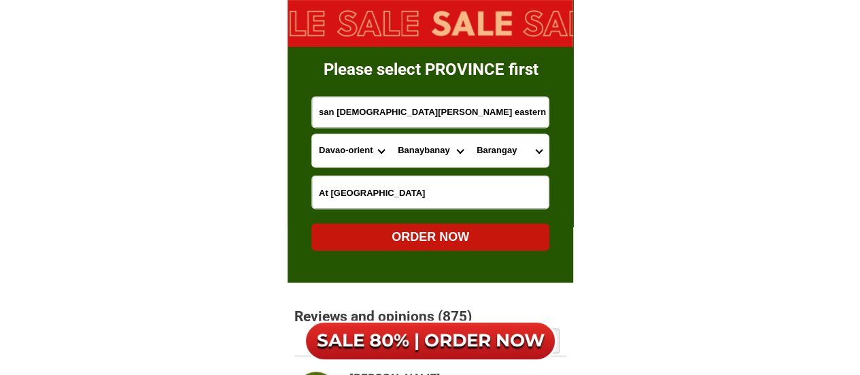
click at [391, 134] on select "City Baganga Banaybanay [GEOGRAPHIC_DATA] [GEOGRAPHIC_DATA] [GEOGRAPHIC_DATA] […" at bounding box center [430, 150] width 79 height 33
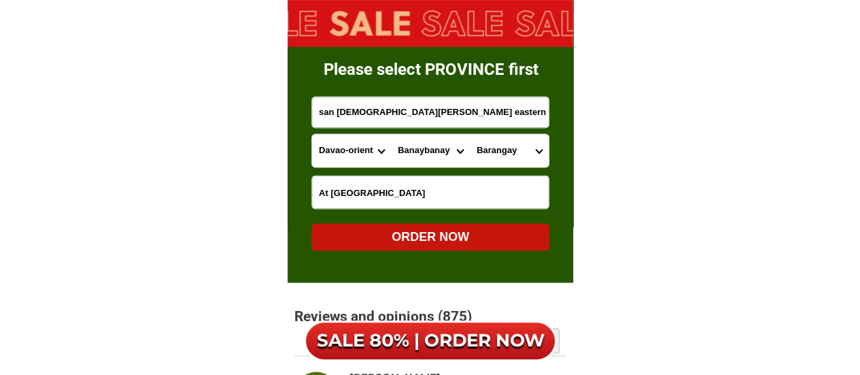
click at [495, 147] on select "Barangay Cabangcalan Caganganan [PERSON_NAME] Maputi [GEOGRAPHIC_DATA] [GEOGRAP…" at bounding box center [509, 150] width 79 height 33
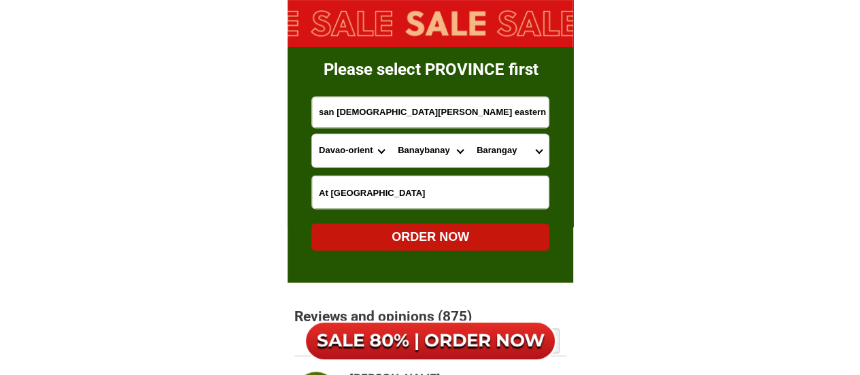
select select "63_807822392"
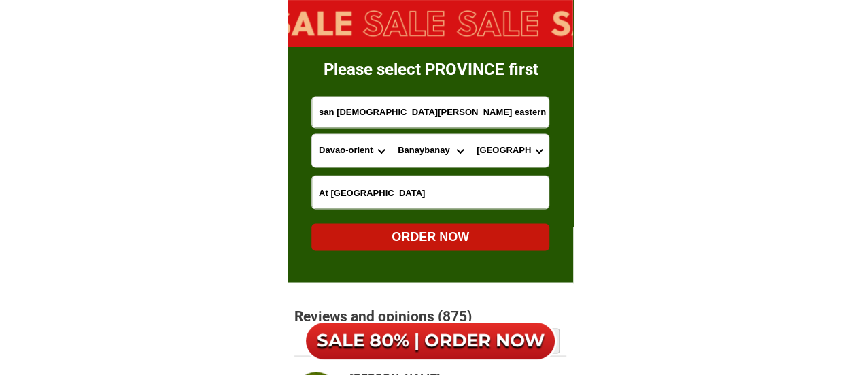
click at [493, 147] on select "Barangay Cabangcalan Caganganan [PERSON_NAME] Maputi [GEOGRAPHIC_DATA] [GEOGRAP…" at bounding box center [509, 150] width 79 height 33
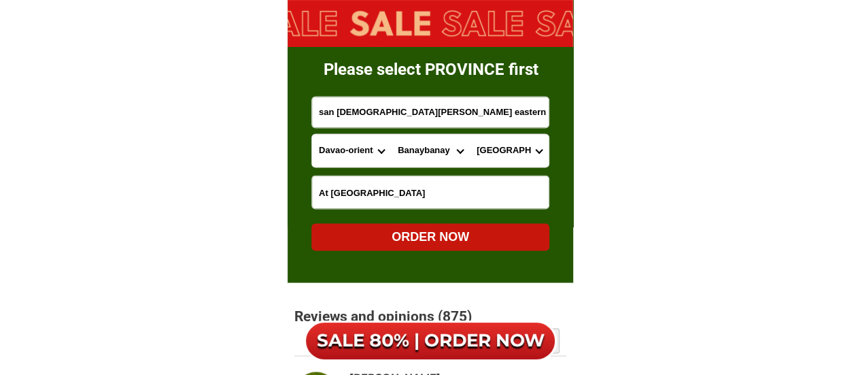
click at [470, 134] on select "Barangay Cabangcalan Caganganan [PERSON_NAME] Maputi [GEOGRAPHIC_DATA] [GEOGRAP…" at bounding box center [509, 150] width 79 height 33
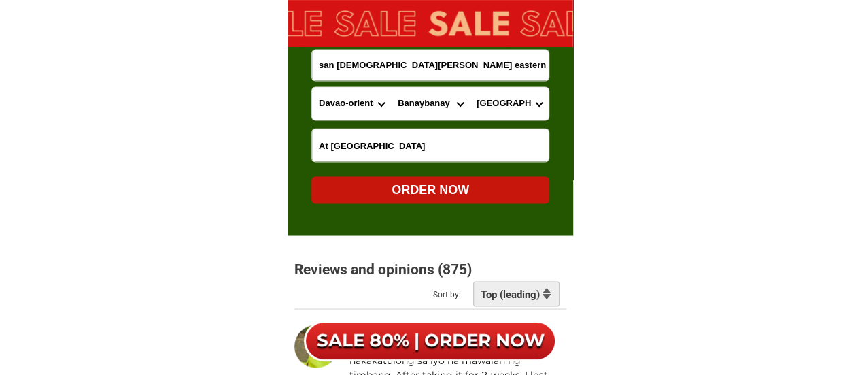
scroll to position [8919, 0]
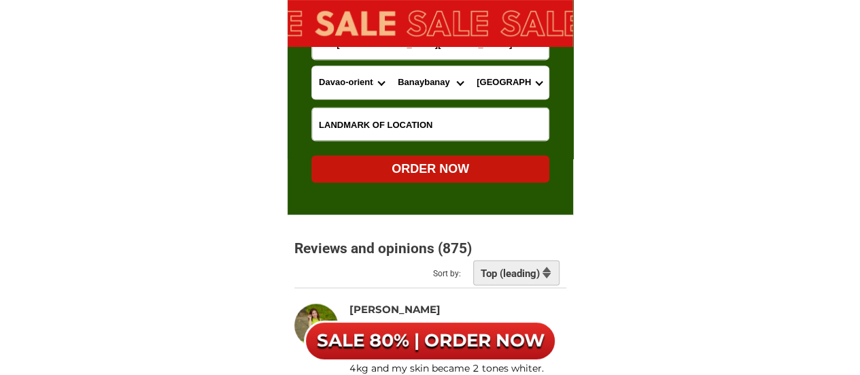
click at [333, 120] on input "Input LANDMARKOFLOCATION" at bounding box center [430, 123] width 237 height 33
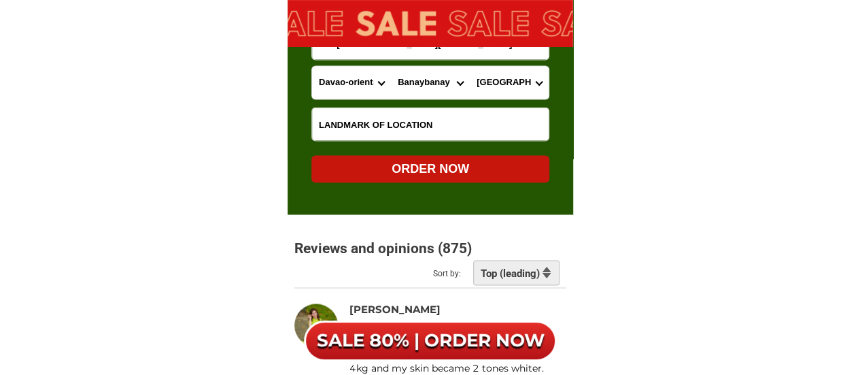
paste input "Purok 6"
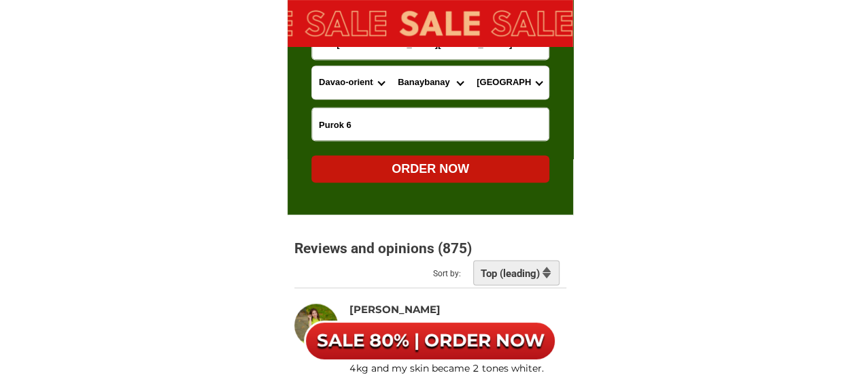
type input "Purok 6"
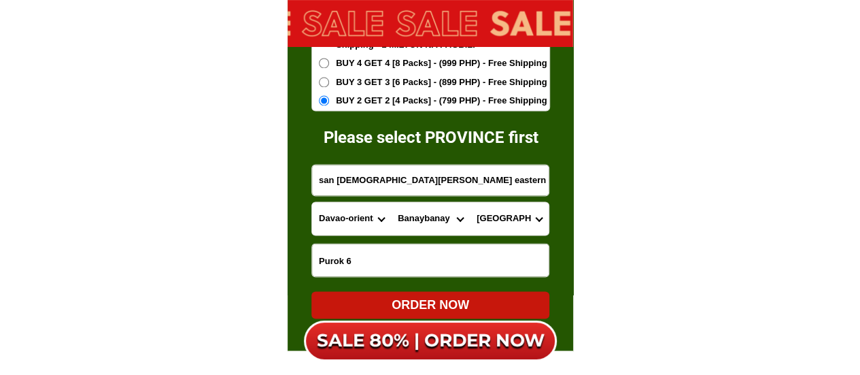
scroll to position [8851, 0]
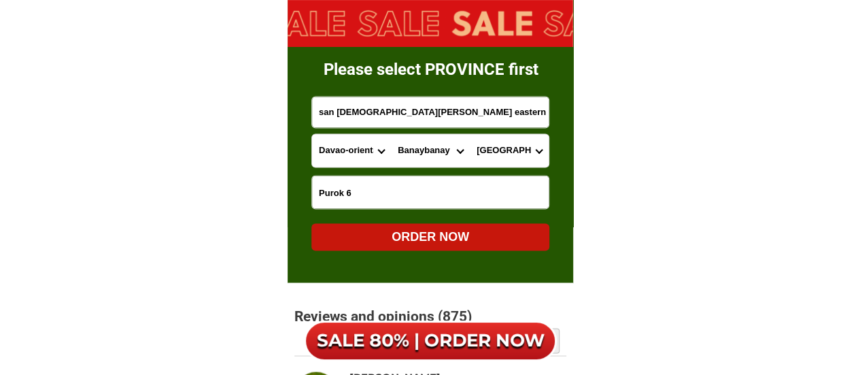
click at [361, 109] on input "san [DEMOGRAPHIC_DATA][PERSON_NAME] eastern sammar" at bounding box center [430, 112] width 237 height 31
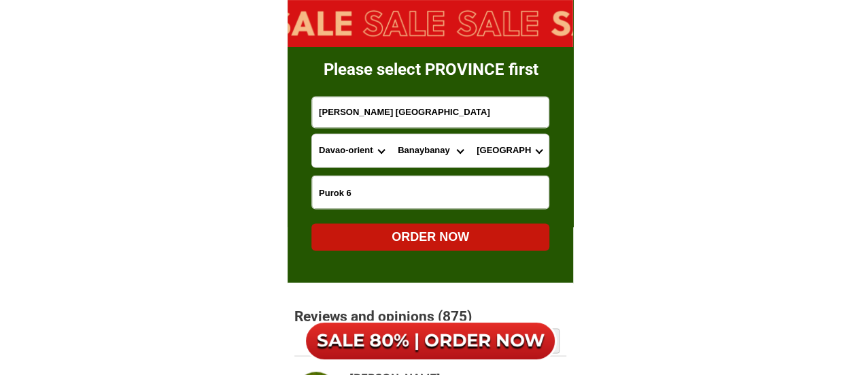
type input "[PERSON_NAME] [GEOGRAPHIC_DATA]"
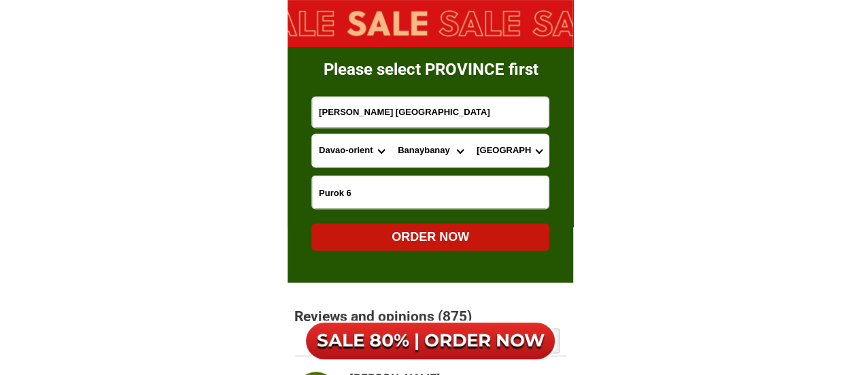
click at [488, 241] on div "ORDER NOW" at bounding box center [431, 236] width 238 height 18
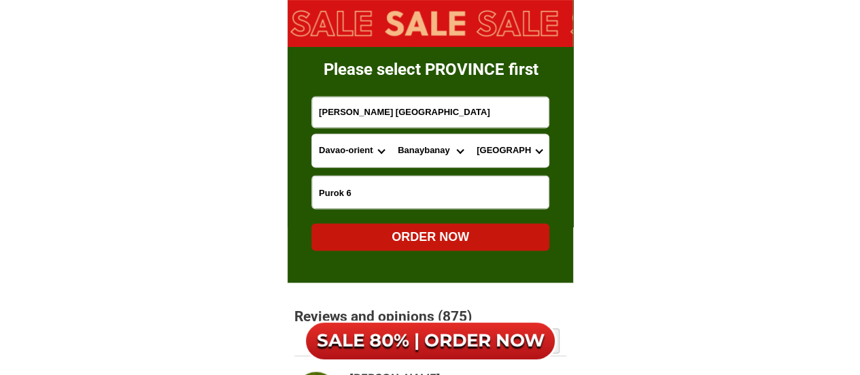
radio input "true"
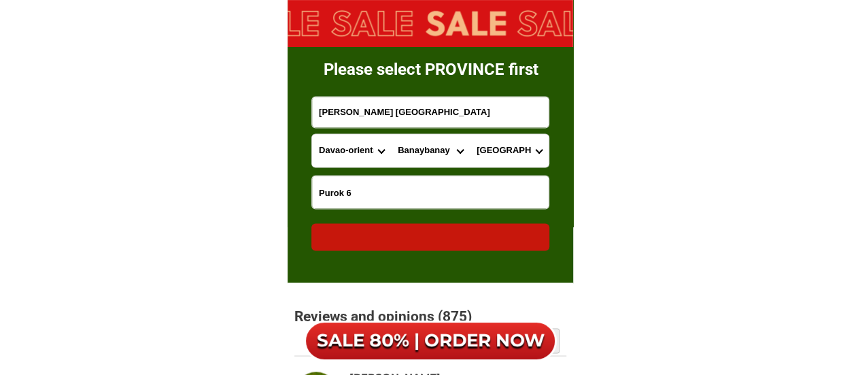
radio input "true"
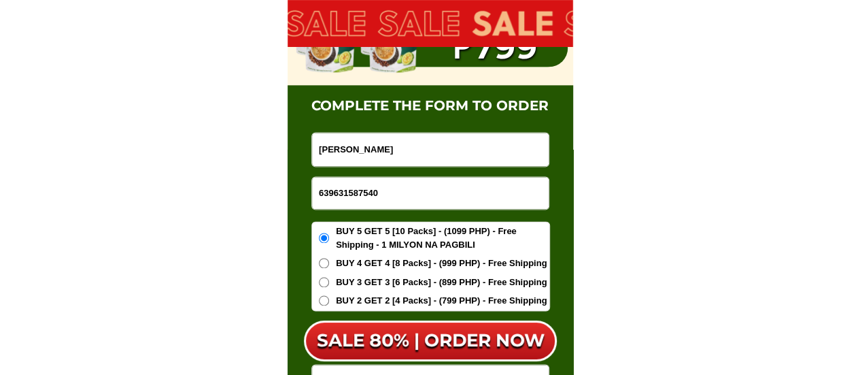
scroll to position [8579, 0]
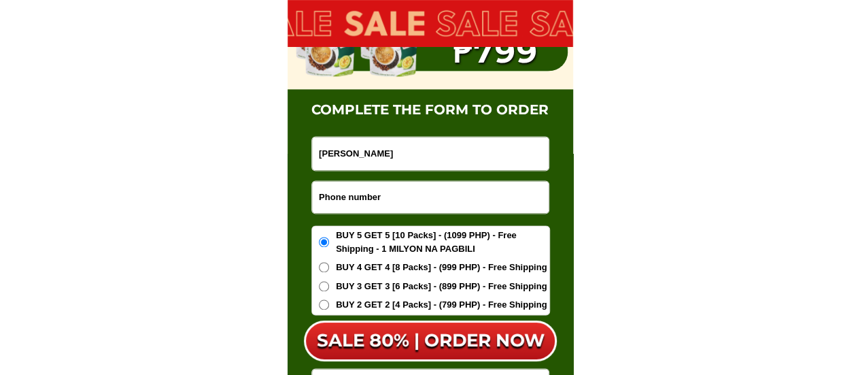
click at [381, 198] on input "Input phone_number" at bounding box center [430, 197] width 237 height 32
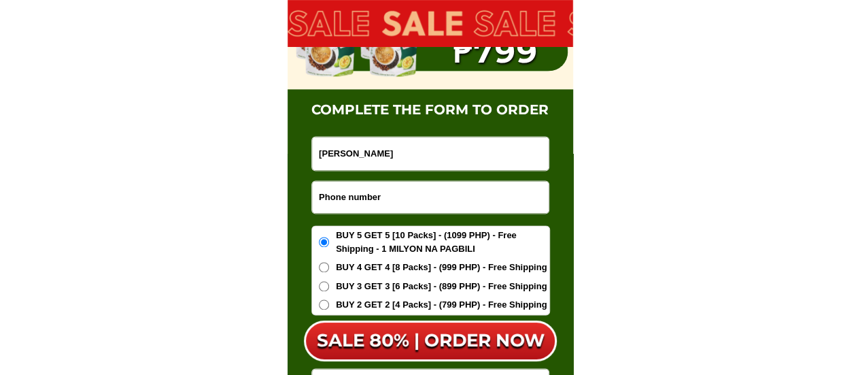
paste input "09560216431"
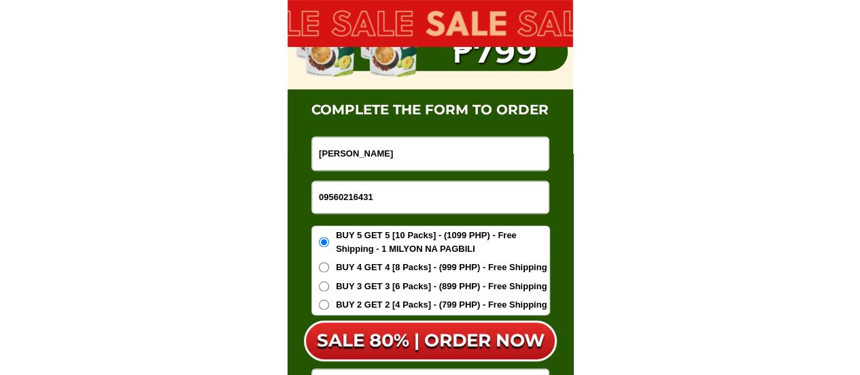
type input "09560216431"
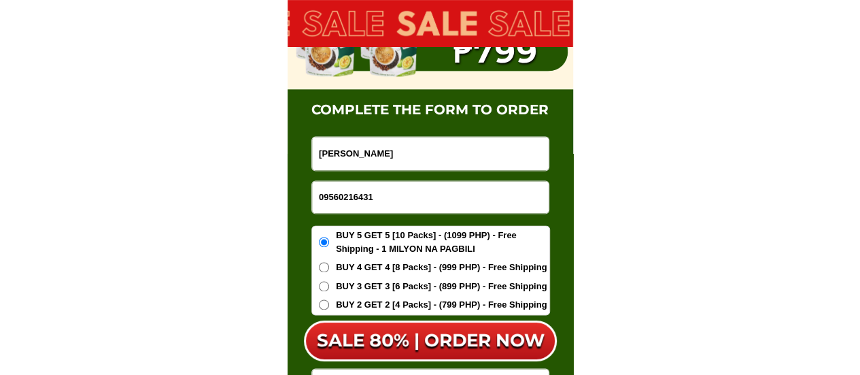
click at [420, 150] on input "[PERSON_NAME]" at bounding box center [430, 153] width 237 height 33
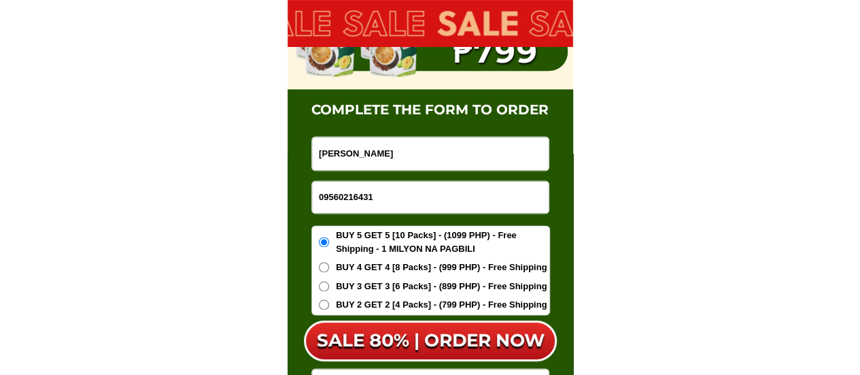
paste input "[PERSON_NAME]"
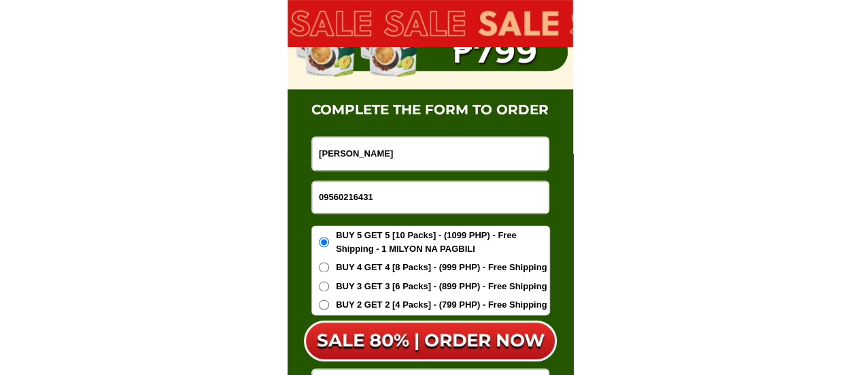
type input "[PERSON_NAME]"
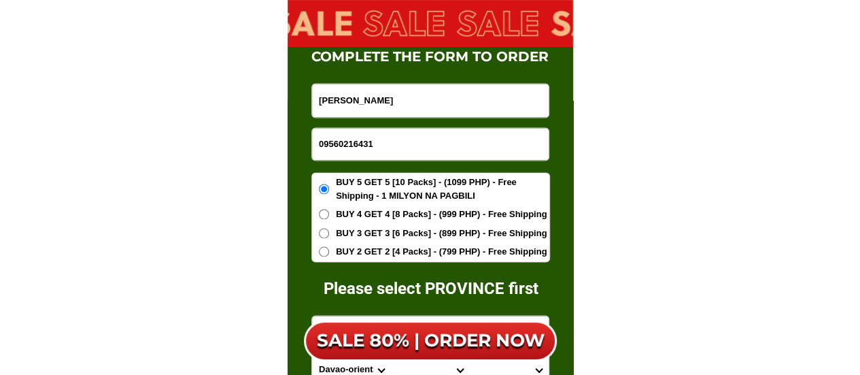
scroll to position [8715, 0]
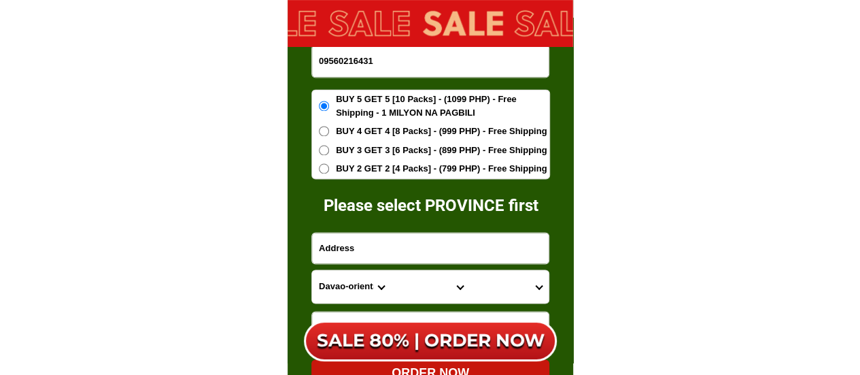
click at [389, 240] on input "Input address" at bounding box center [430, 248] width 237 height 31
paste input "B9 L21 P1 Fortezza Subd"
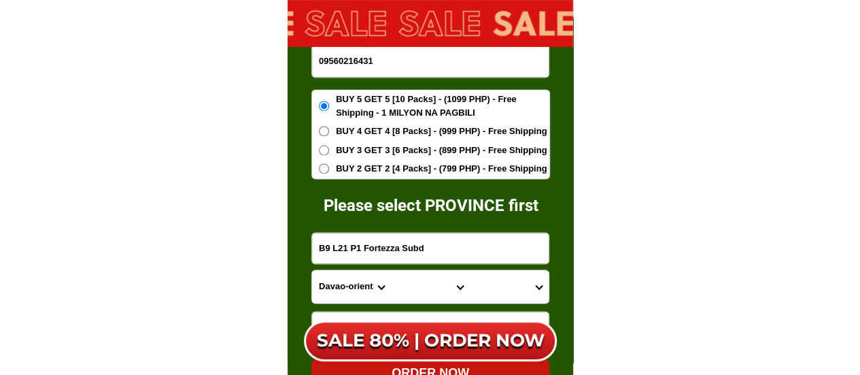
type input "B9 L21 P1 Fortezza Subd"
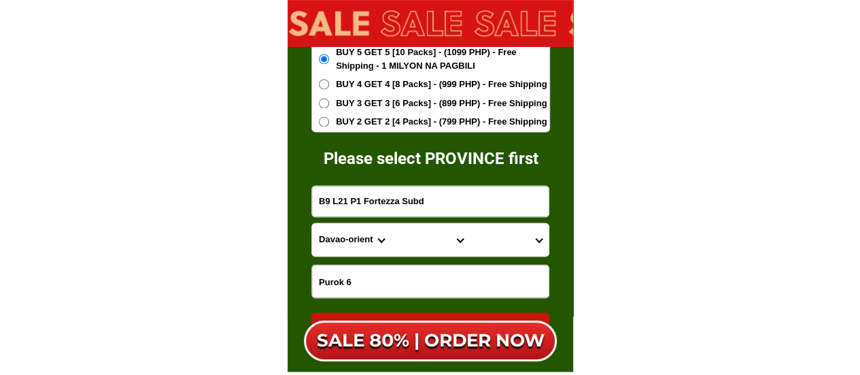
scroll to position [8783, 0]
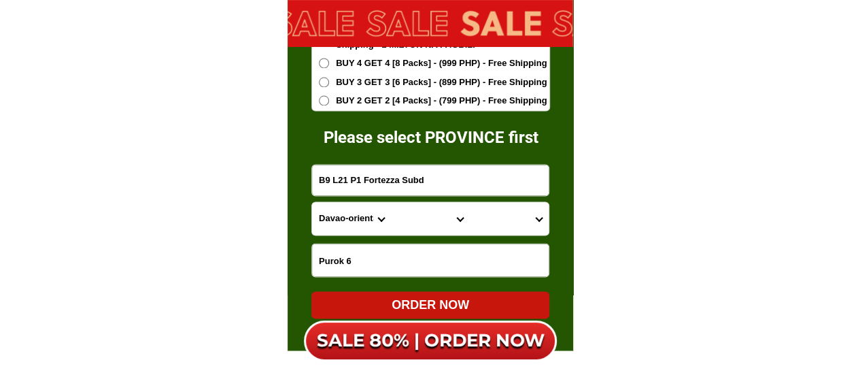
click at [329, 216] on select "Province [GEOGRAPHIC_DATA] [GEOGRAPHIC_DATA][PERSON_NAME][GEOGRAPHIC_DATA][GEOG…" at bounding box center [351, 218] width 79 height 33
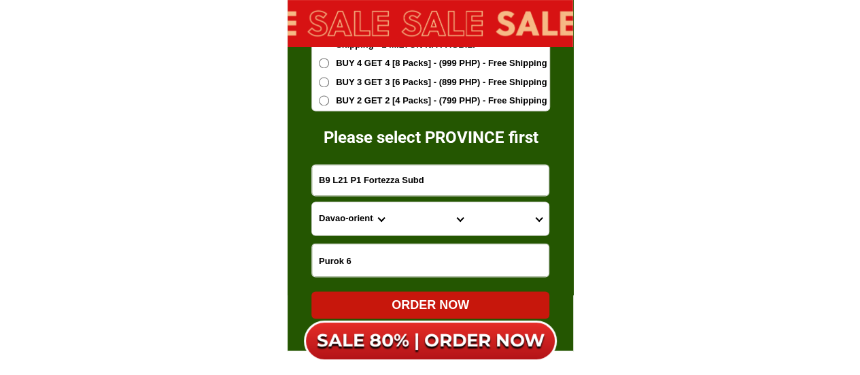
select select "63_904"
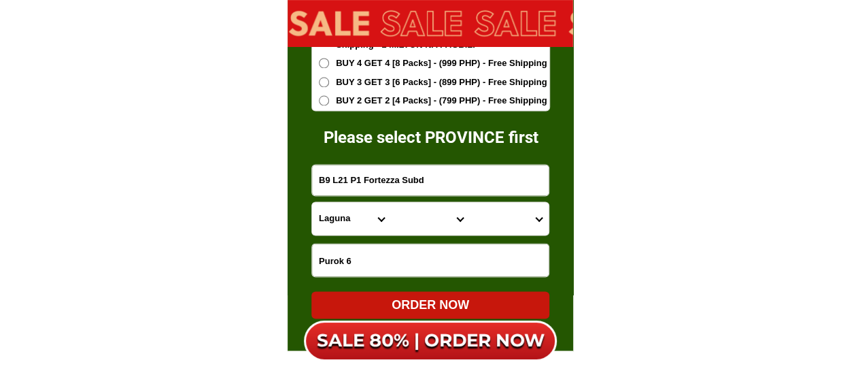
click at [312, 202] on select "Province [GEOGRAPHIC_DATA] [GEOGRAPHIC_DATA][PERSON_NAME][GEOGRAPHIC_DATA][GEOG…" at bounding box center [351, 218] width 79 height 33
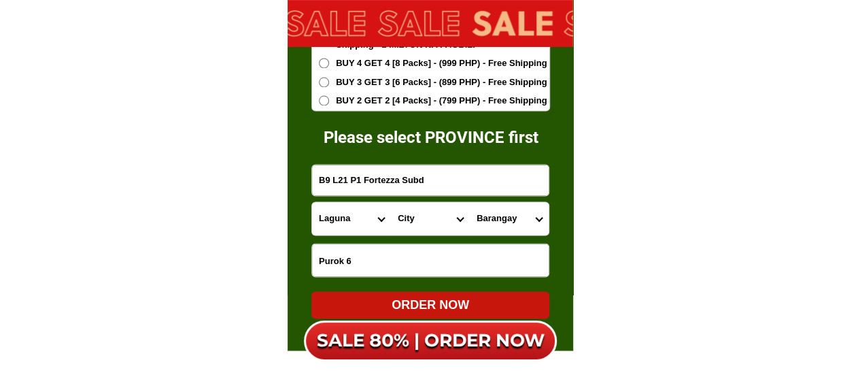
click at [413, 220] on select "City [GEOGRAPHIC_DATA] [GEOGRAPHIC_DATA]-city [GEOGRAPHIC_DATA] [GEOGRAPHIC_DAT…" at bounding box center [430, 218] width 79 height 33
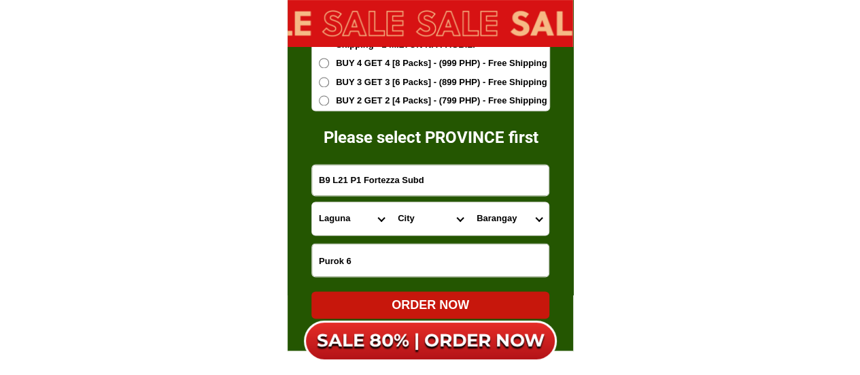
select select "63_9048628"
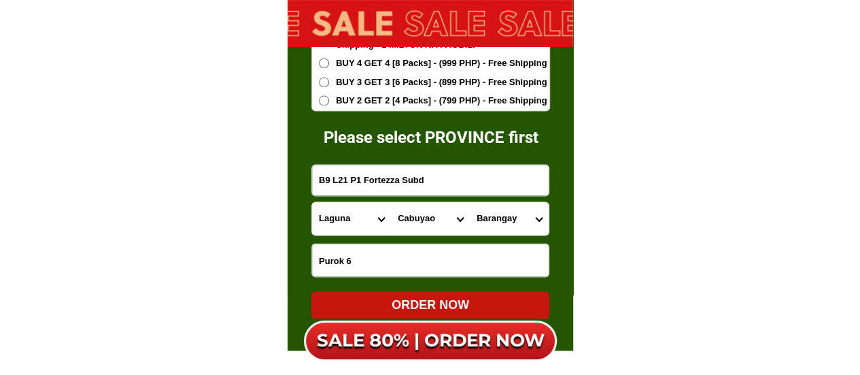
click at [391, 202] on select "City [GEOGRAPHIC_DATA] [GEOGRAPHIC_DATA]-city [GEOGRAPHIC_DATA] [GEOGRAPHIC_DAT…" at bounding box center [430, 218] width 79 height 33
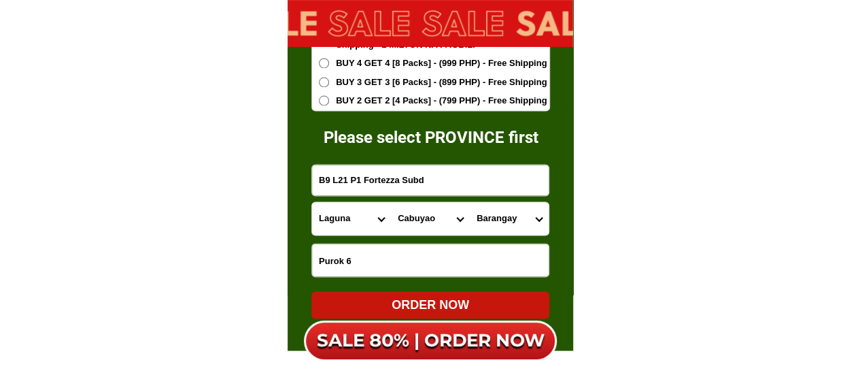
click at [513, 221] on select "Barangay Baclaran Banaybanay Banlic Barangay dos (pob.) [GEOGRAPHIC_DATA] (pob.…" at bounding box center [509, 218] width 79 height 33
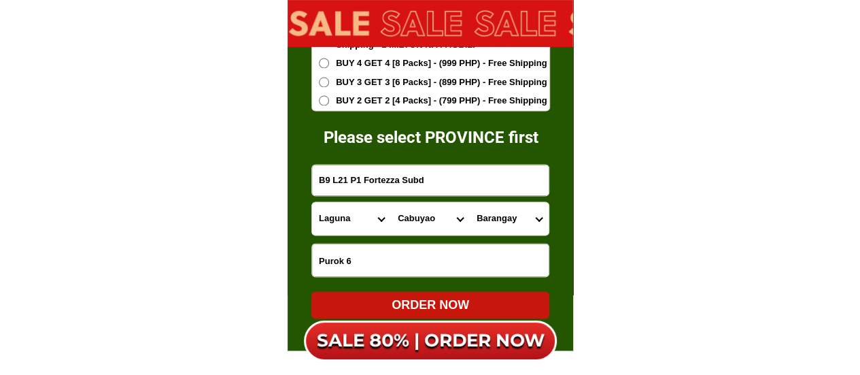
select select "63_90486288245"
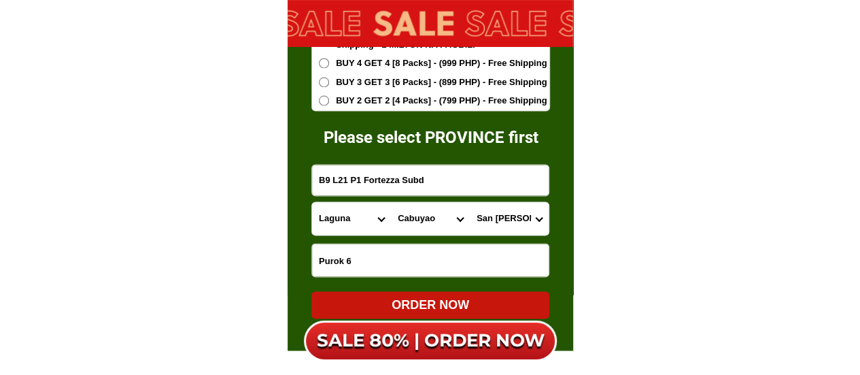
click at [470, 202] on select "Barangay Baclaran Banaybanay Banlic Barangay dos (pob.) [GEOGRAPHIC_DATA] (pob.…" at bounding box center [509, 218] width 79 height 33
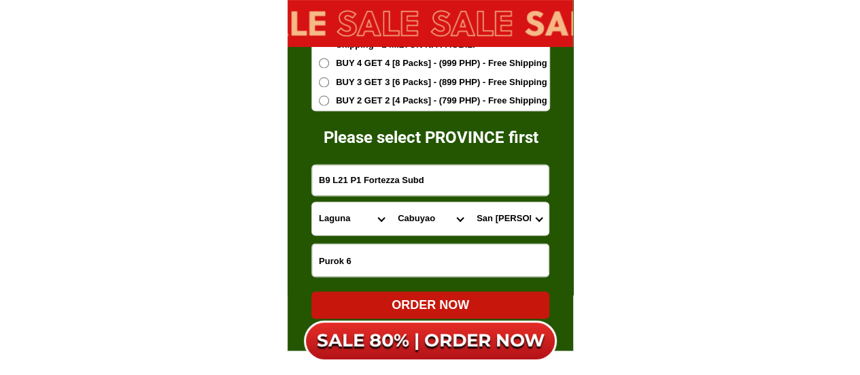
click at [414, 258] on input "Purok 6" at bounding box center [430, 260] width 237 height 33
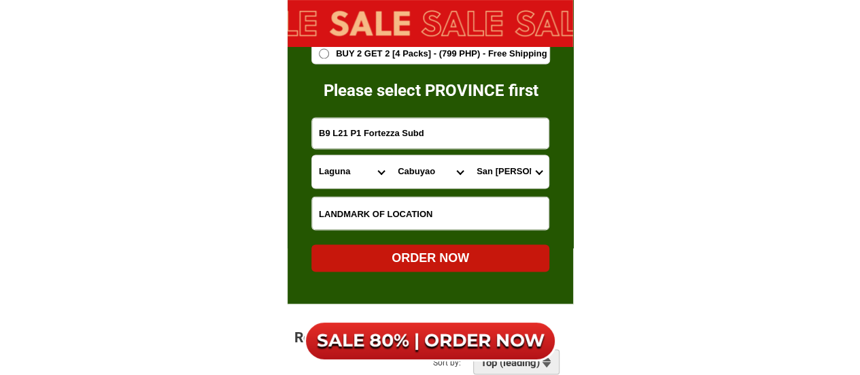
scroll to position [8851, 0]
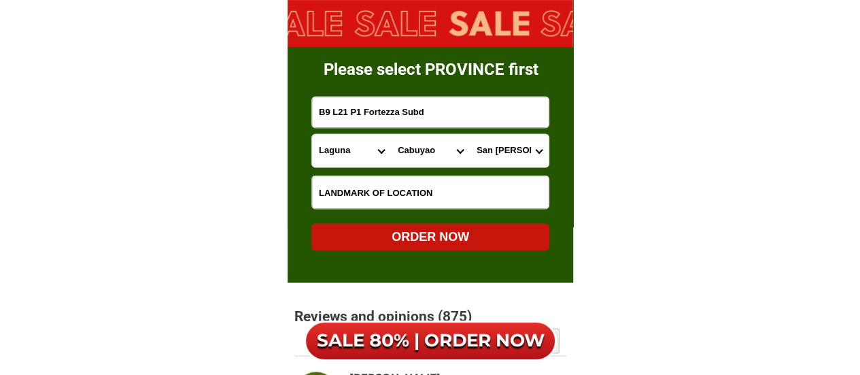
click at [355, 186] on input "Input LANDMARKOFLOCATION" at bounding box center [430, 191] width 237 height 33
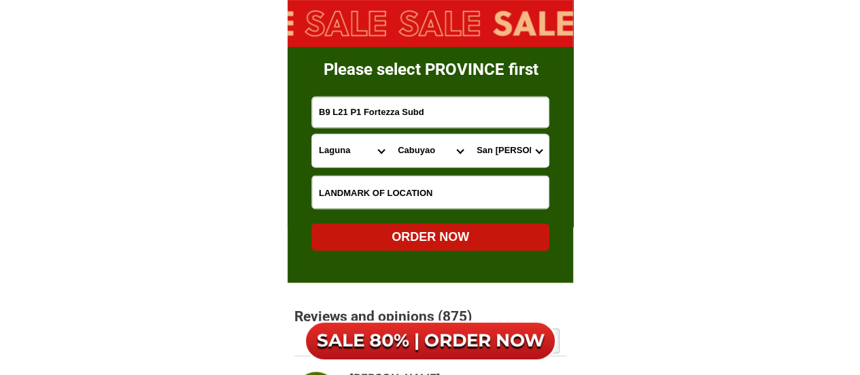
paste input "All Day grocery store at main entrance"
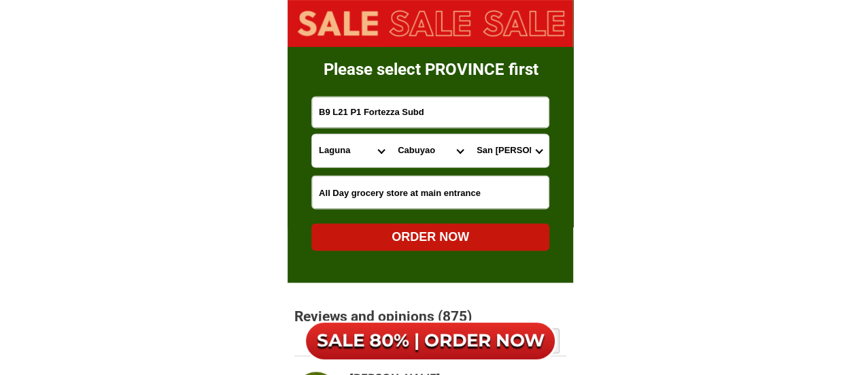
type input "All Day grocery store at main entrance"
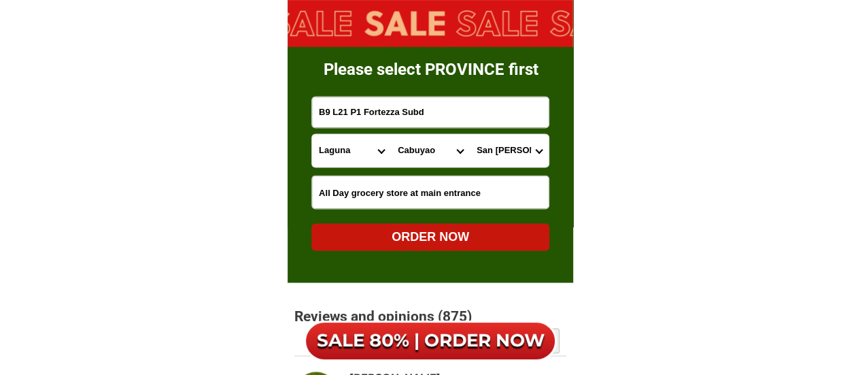
click at [354, 231] on div "ORDER NOW" at bounding box center [431, 236] width 238 height 18
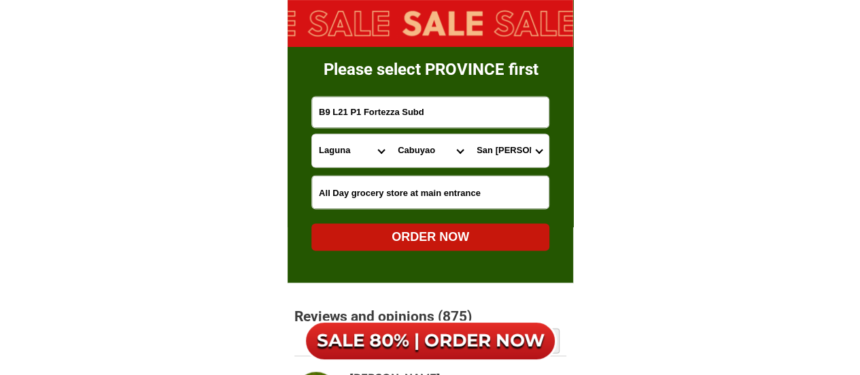
radio input "true"
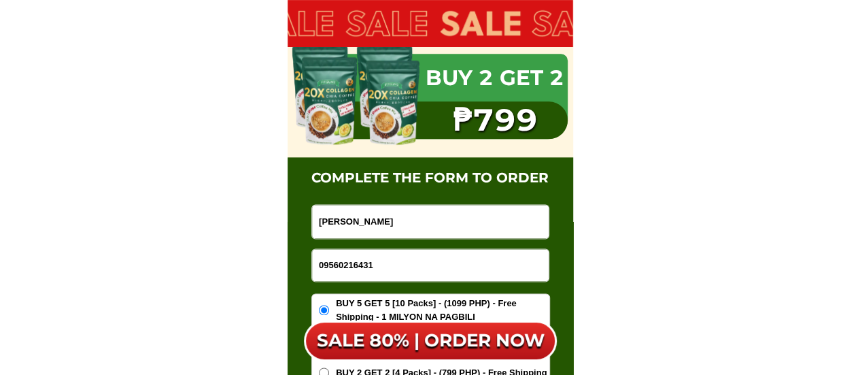
scroll to position [8647, 0]
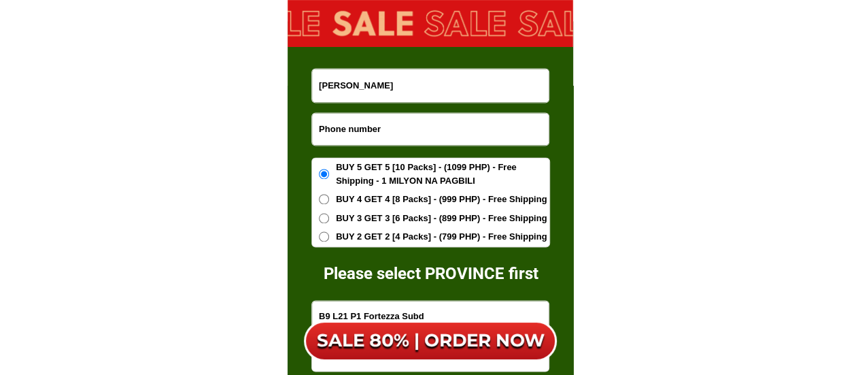
click at [355, 135] on input "Input phone_number" at bounding box center [430, 129] width 237 height 32
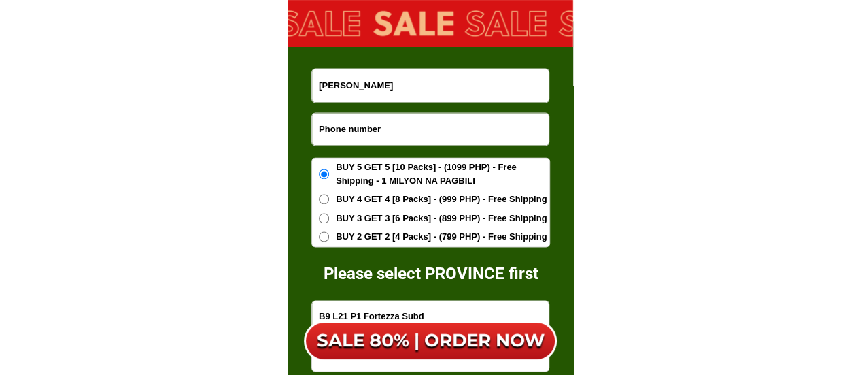
paste input "09105284346"
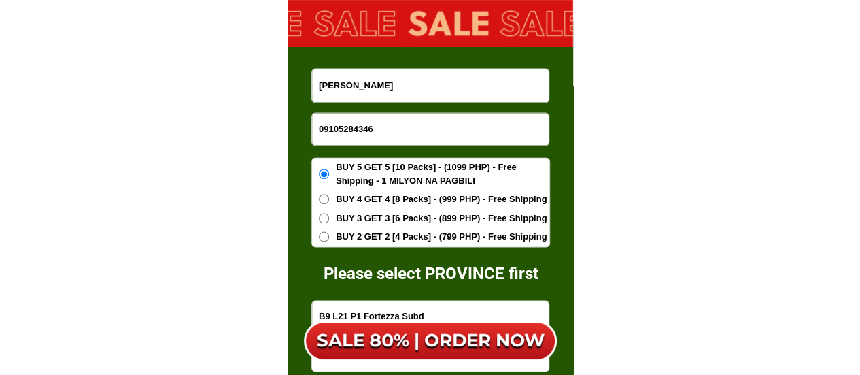
type input "09105284346"
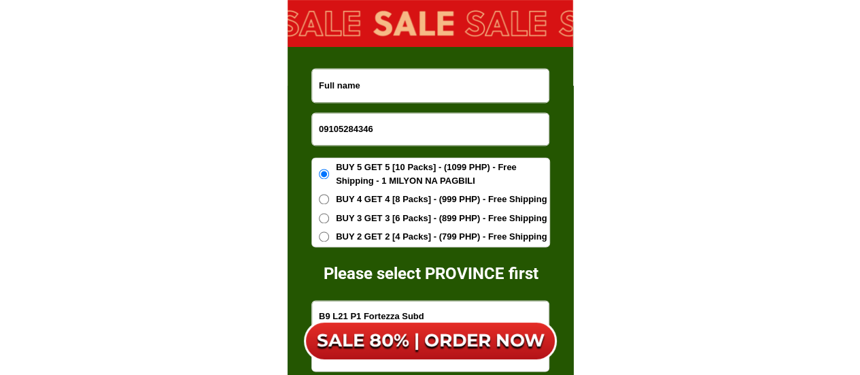
click at [341, 82] on input "Input full_name" at bounding box center [430, 85] width 237 height 33
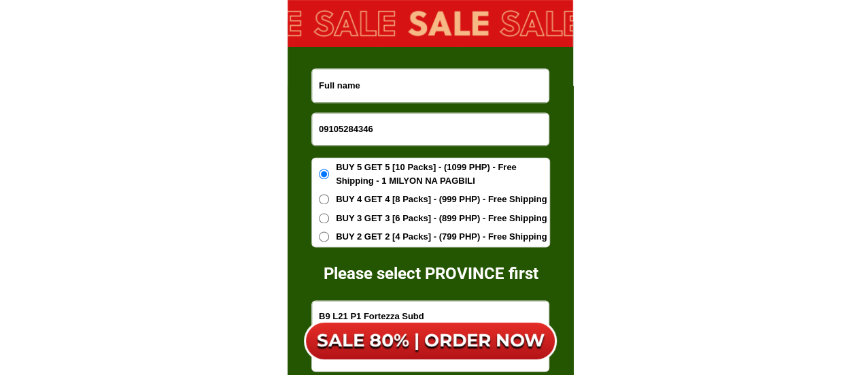
paste input "[PERSON_NAME]"
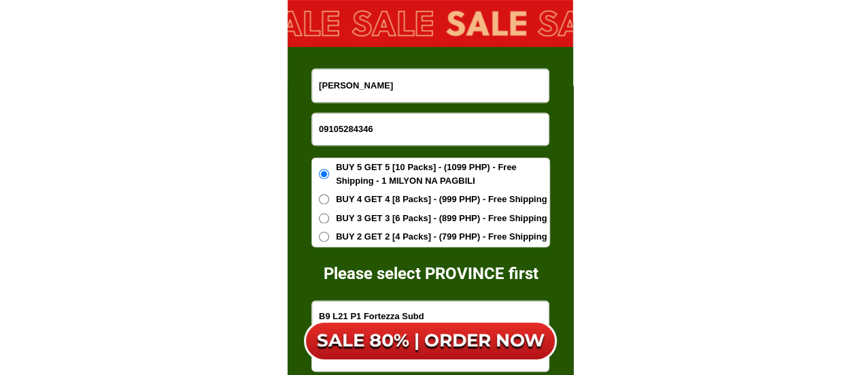
type input "[PERSON_NAME]"
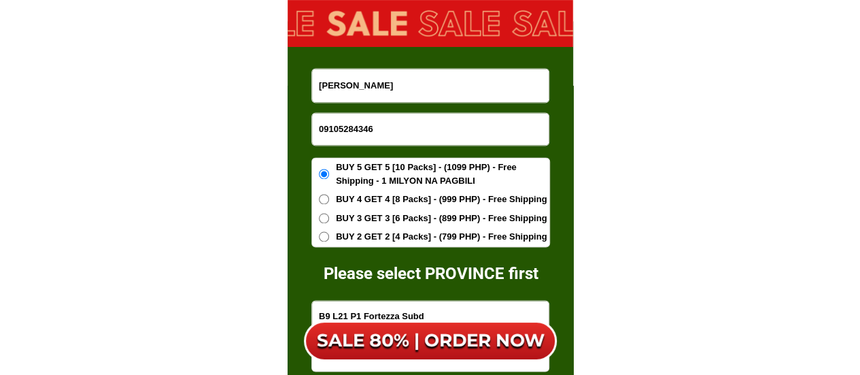
click at [380, 218] on span "BUY 3 GET 3 [6 Packs] - (899 PHP) - Free Shipping" at bounding box center [441, 219] width 211 height 14
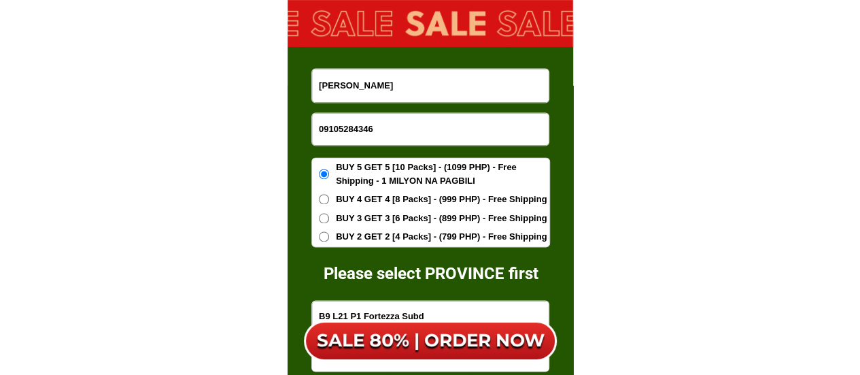
click at [329, 218] on input "BUY 3 GET 3 [6 Packs] - (899 PHP) - Free Shipping" at bounding box center [324, 218] width 10 height 10
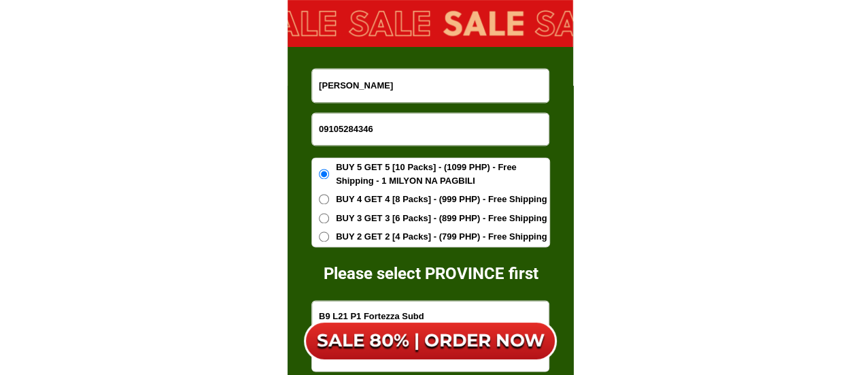
radio input "true"
